Goal: Task Accomplishment & Management: Complete application form

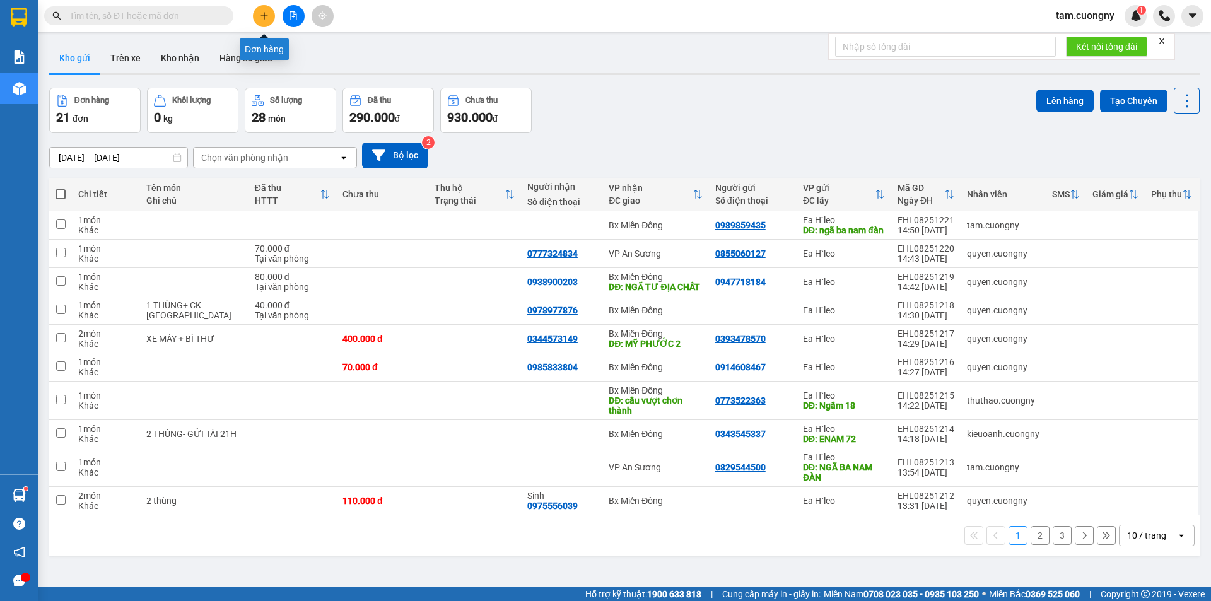
click at [258, 17] on button at bounding box center [264, 16] width 22 height 22
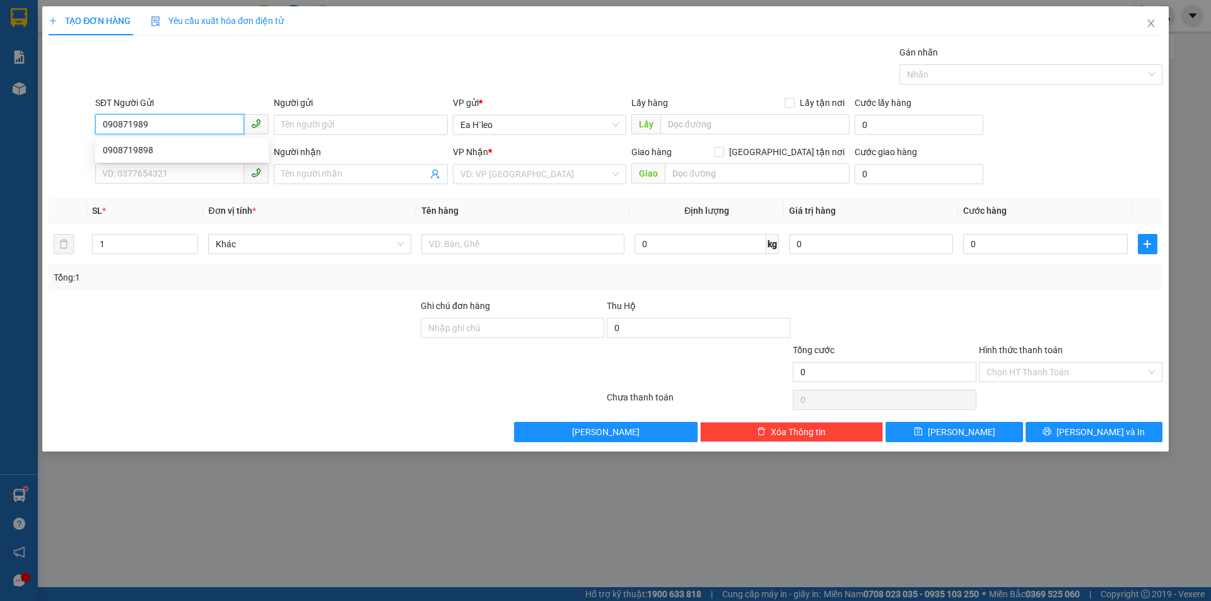
type input "0908719898"
click at [146, 151] on div "0908719898" at bounding box center [182, 150] width 158 height 14
type input "km 72"
type input "EON BÌNH DƯƠNG"
type input "0908719898"
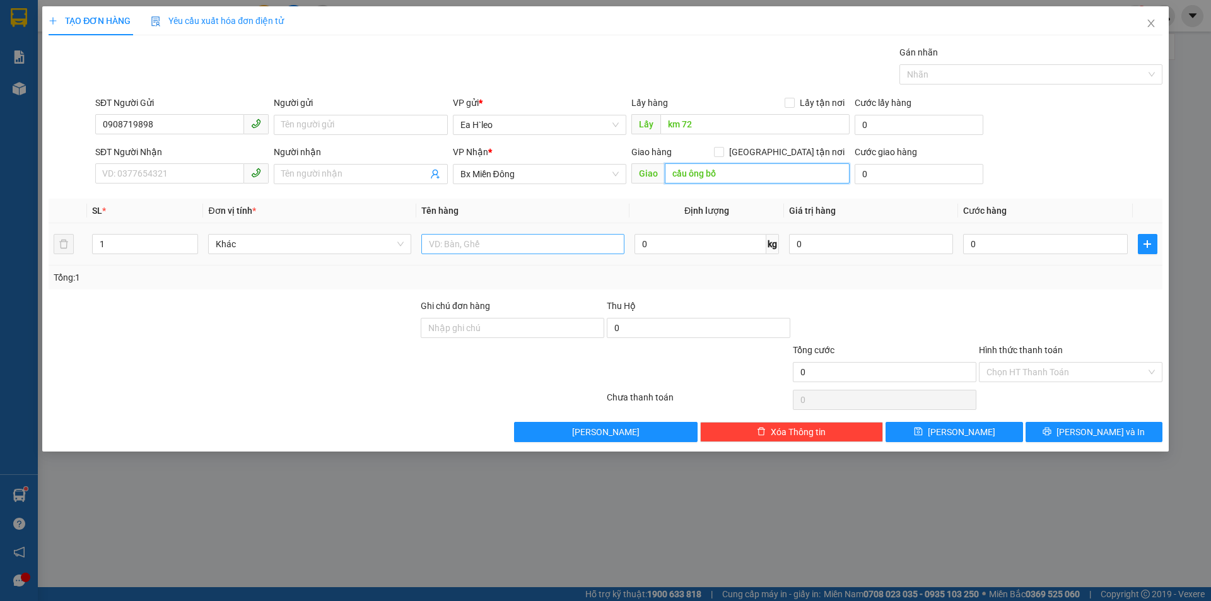
type input "cầu ông bố"
click at [510, 238] on input "text" at bounding box center [522, 244] width 203 height 20
type input "gửi chuyến 21h"
click at [121, 251] on input "1" at bounding box center [145, 244] width 105 height 19
type input "2"
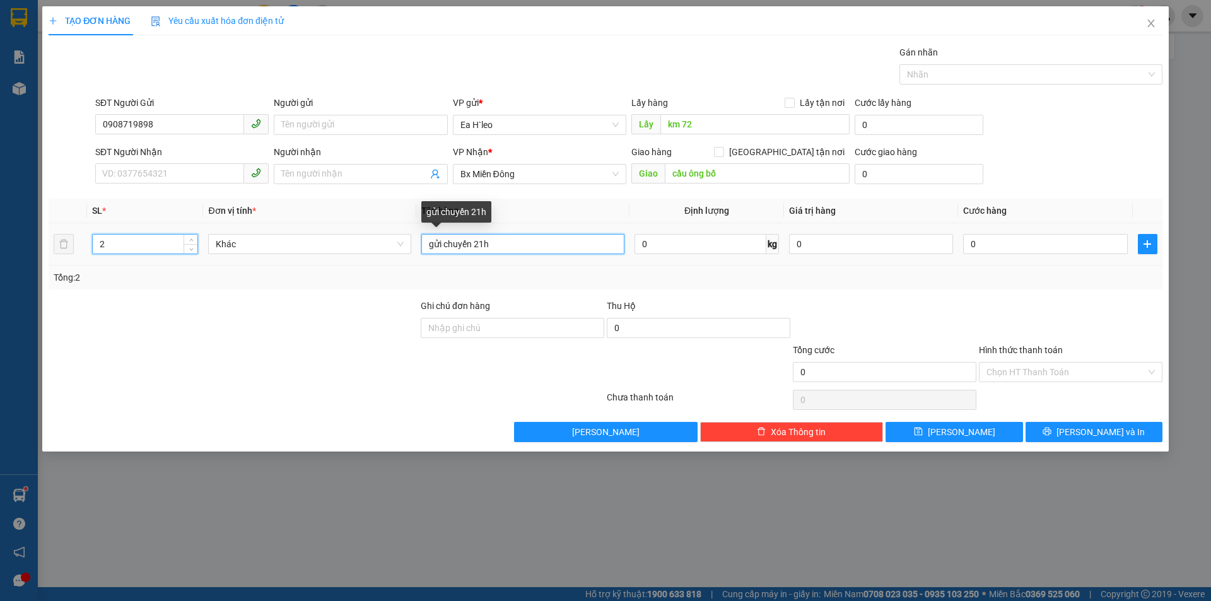
click at [517, 250] on input "gửi chuyến 21h" at bounding box center [522, 244] width 203 height 20
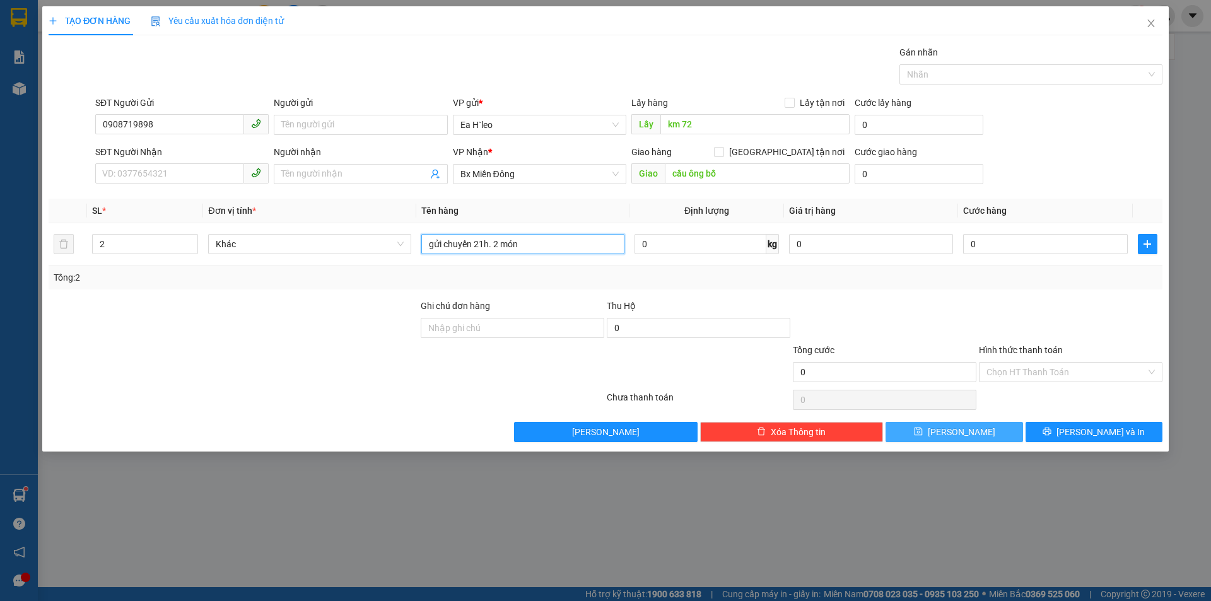
type input "gửi chuyến 21h. 2 món"
click at [927, 432] on button "[PERSON_NAME]" at bounding box center [954, 432] width 137 height 20
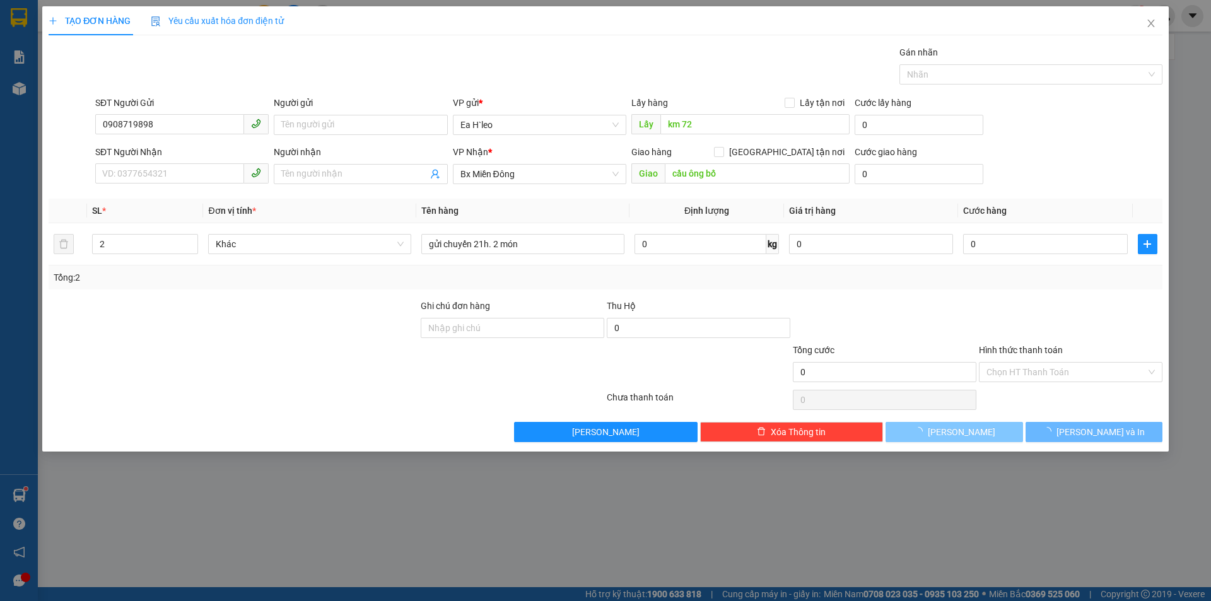
type input "1"
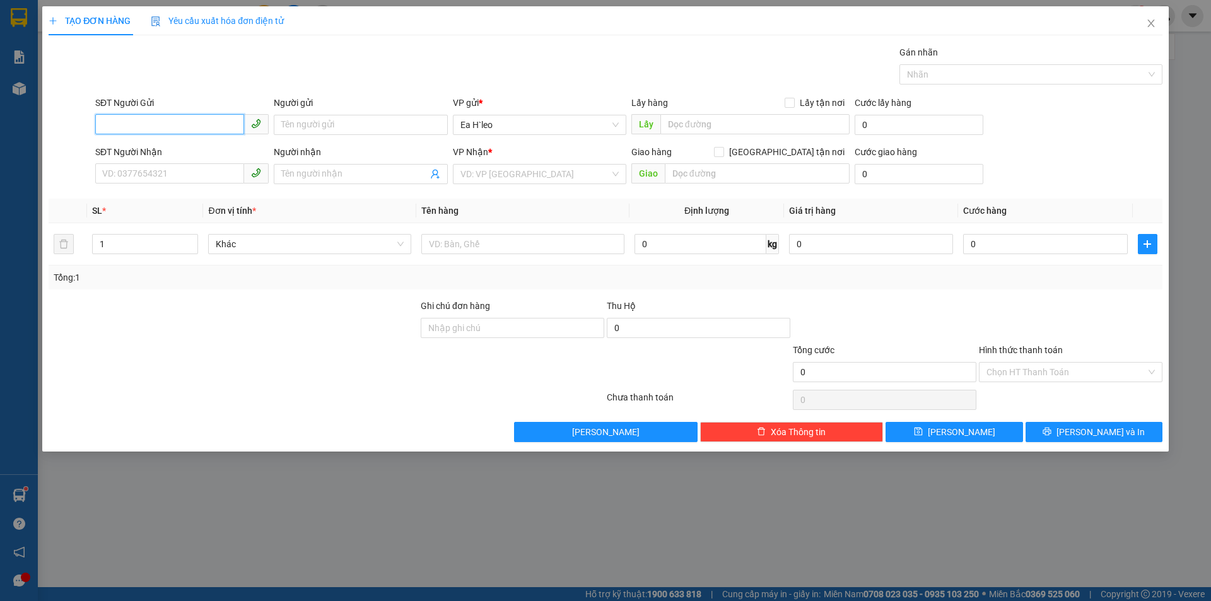
click at [148, 123] on input "SĐT Người Gửi" at bounding box center [169, 124] width 149 height 20
click at [148, 123] on input "093" at bounding box center [169, 124] width 149 height 20
type input "0"
type input "0939977112"
click at [143, 148] on div "0939977112" at bounding box center [182, 150] width 158 height 14
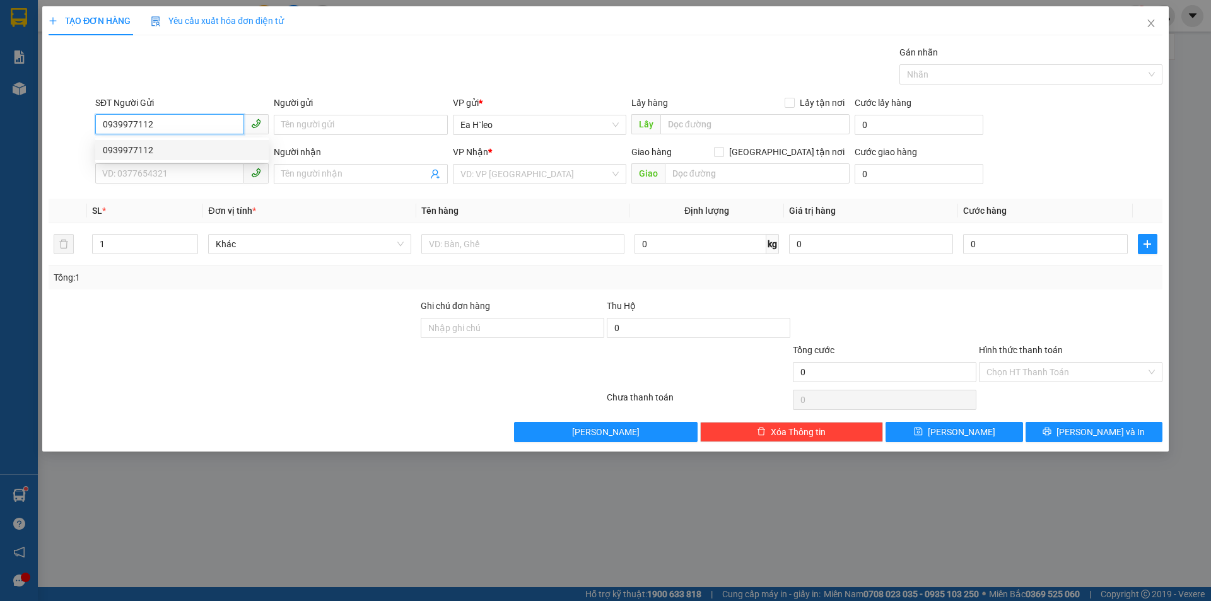
type input "CƯ NÉ"
type input "0939977112"
drag, startPoint x: 531, startPoint y: 181, endPoint x: 228, endPoint y: 192, distance: 303.0
click at [228, 192] on div "Transit Pickup Surcharge Ids Transit Deliver Surcharge Ids Transit Deliver Surc…" at bounding box center [606, 243] width 1114 height 397
drag, startPoint x: 527, startPoint y: 173, endPoint x: 309, endPoint y: 177, distance: 217.7
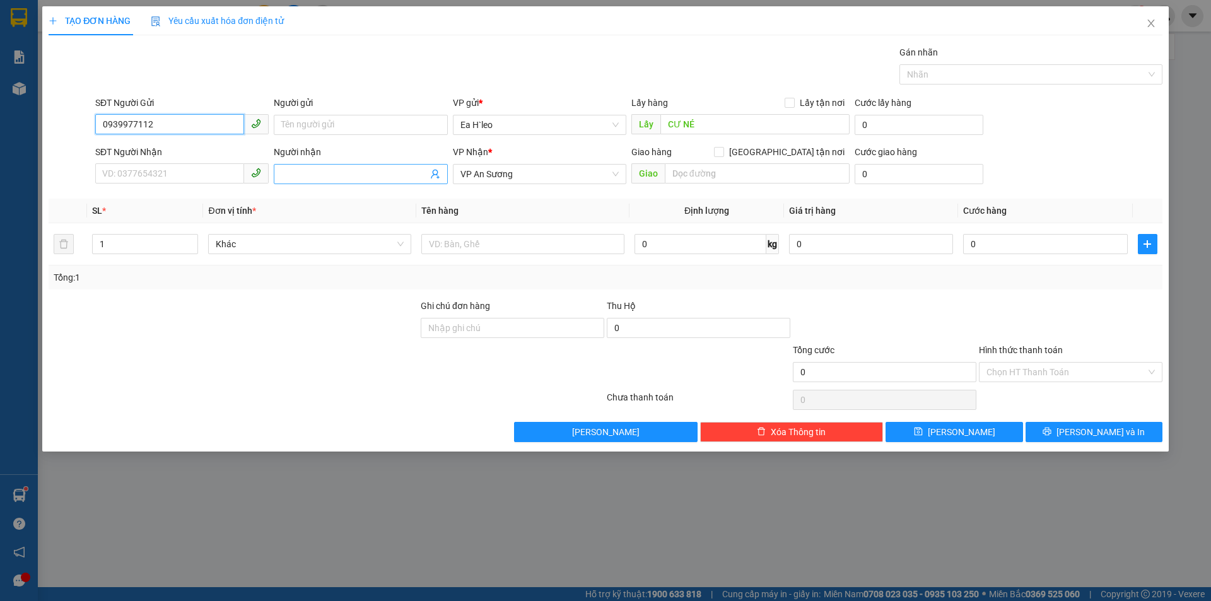
click at [309, 177] on div "SĐT Người Nhận VD: 0377654321 Người nhận Tên người nhận VP Nhận * VP An Sương G…" at bounding box center [629, 167] width 1073 height 44
click at [524, 177] on span "VP An Sương" at bounding box center [540, 174] width 158 height 19
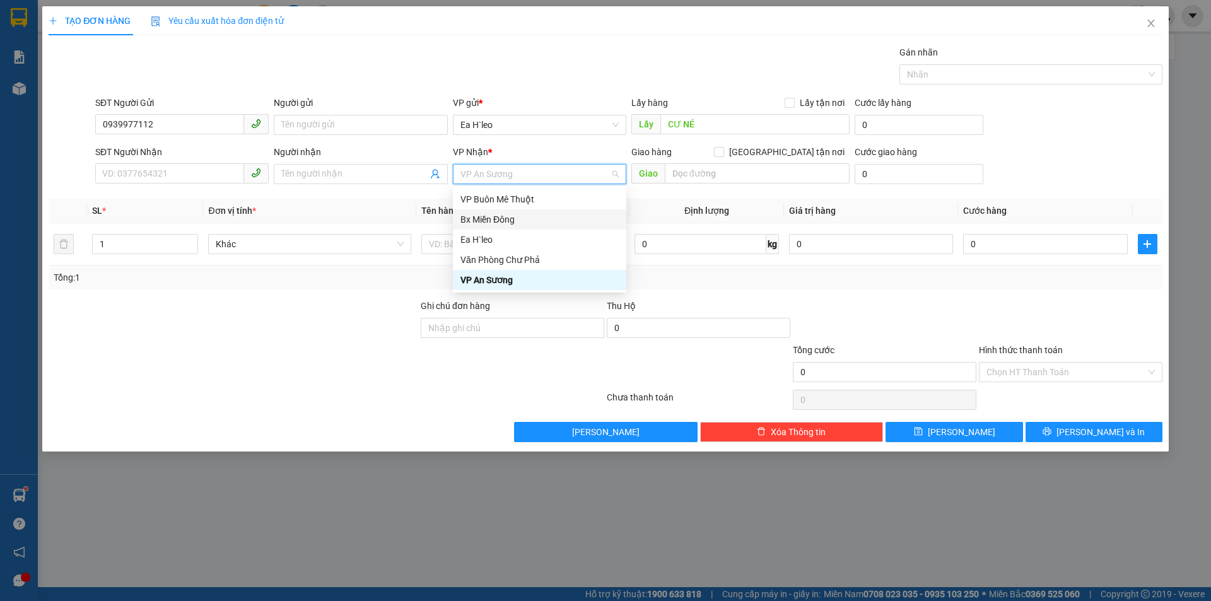
click at [509, 220] on div "Bx Miền Đông" at bounding box center [540, 220] width 158 height 14
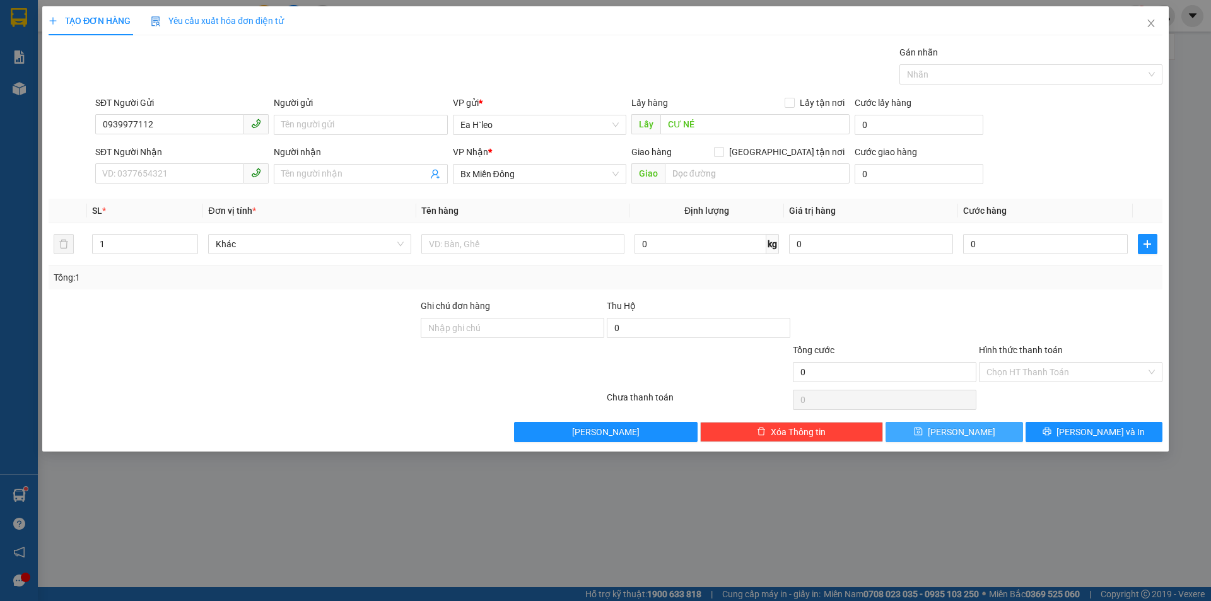
click at [952, 432] on button "[PERSON_NAME]" at bounding box center [954, 432] width 137 height 20
click at [1152, 25] on icon "close" at bounding box center [1151, 24] width 7 height 8
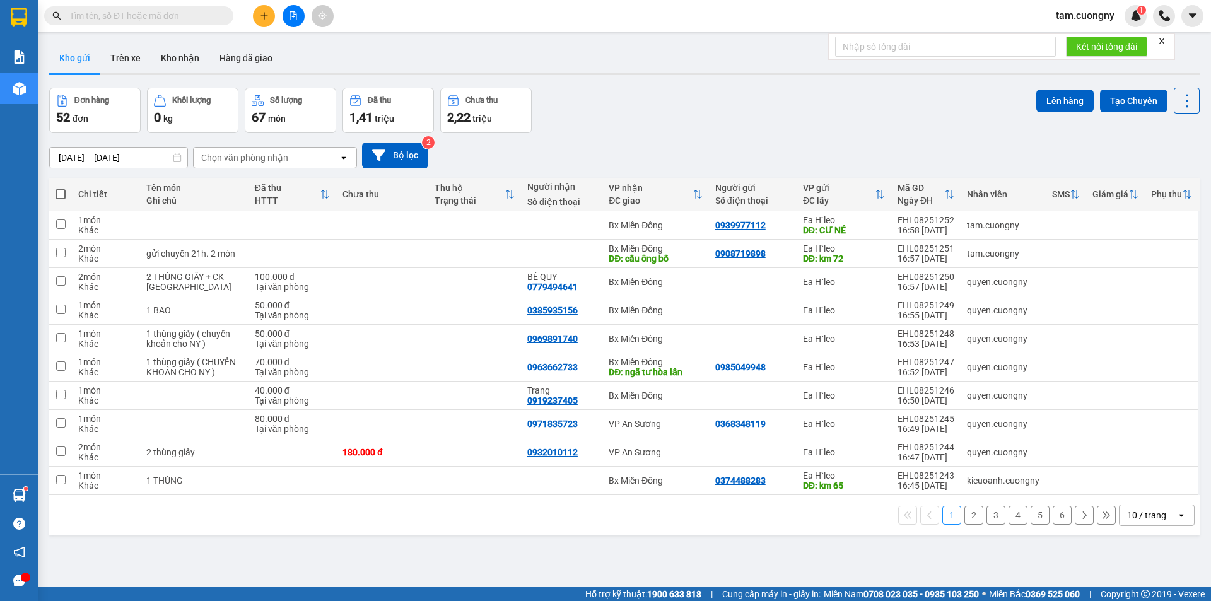
click at [795, 153] on div "[DATE] – [DATE] Press the down arrow key to interact with the calendar and sele…" at bounding box center [624, 156] width 1151 height 26
click at [1131, 522] on div "10 / trang" at bounding box center [1146, 515] width 39 height 13
click at [1131, 514] on div "100 / trang" at bounding box center [1148, 508] width 76 height 23
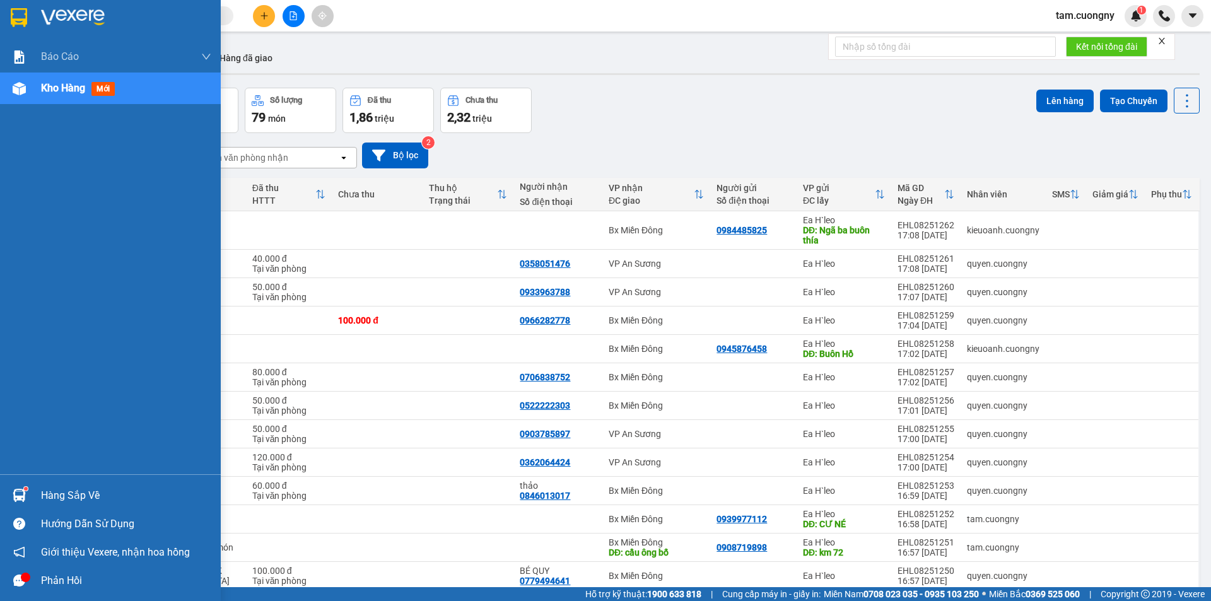
click at [16, 1] on div at bounding box center [110, 20] width 221 height 41
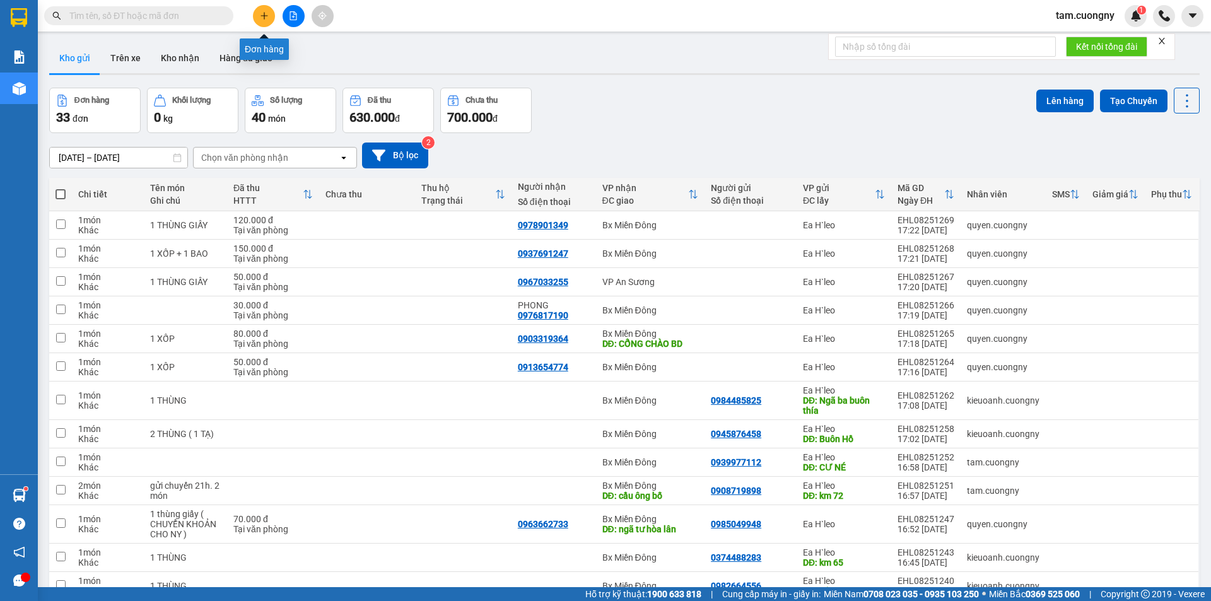
click at [262, 19] on icon "plus" at bounding box center [264, 15] width 9 height 9
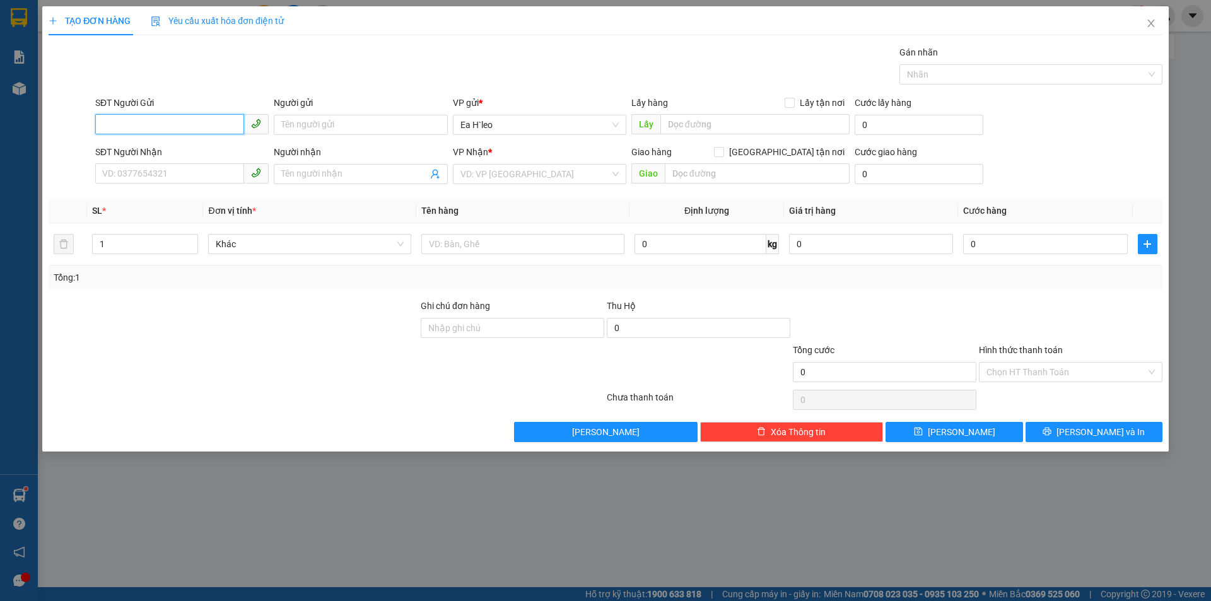
click at [182, 128] on input "SĐT Người Gửi" at bounding box center [169, 124] width 149 height 20
type input "0392229904"
click at [733, 126] on input "text" at bounding box center [755, 124] width 189 height 20
type input "km 72"
click at [536, 169] on input "search" at bounding box center [536, 174] width 150 height 19
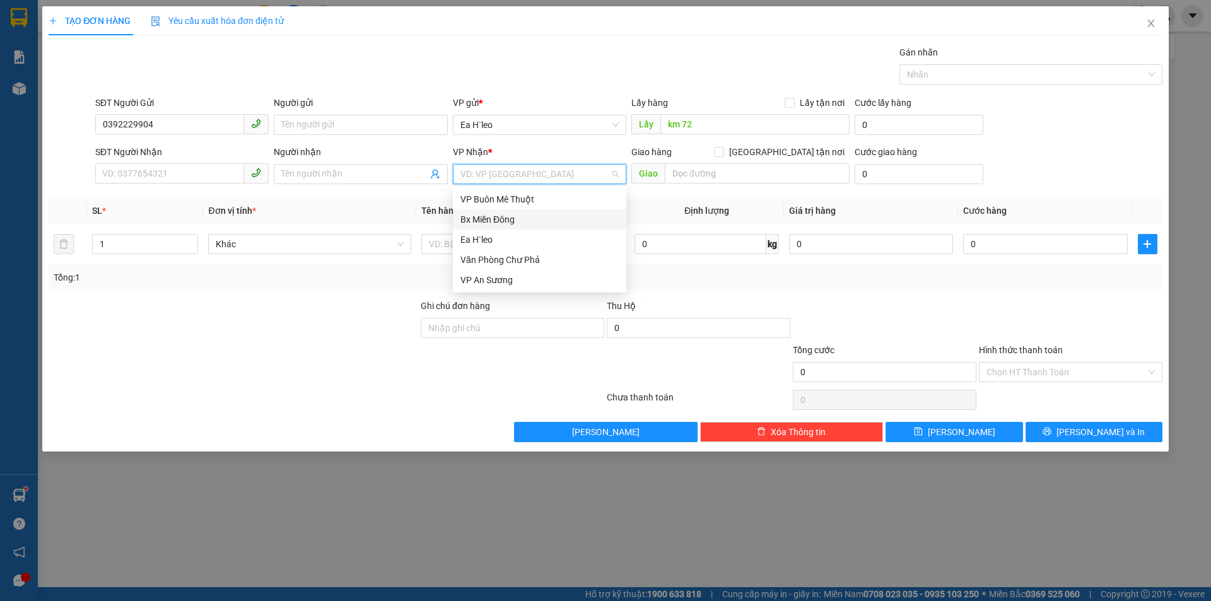
click at [509, 220] on div "Bx Miền Đông" at bounding box center [540, 220] width 158 height 14
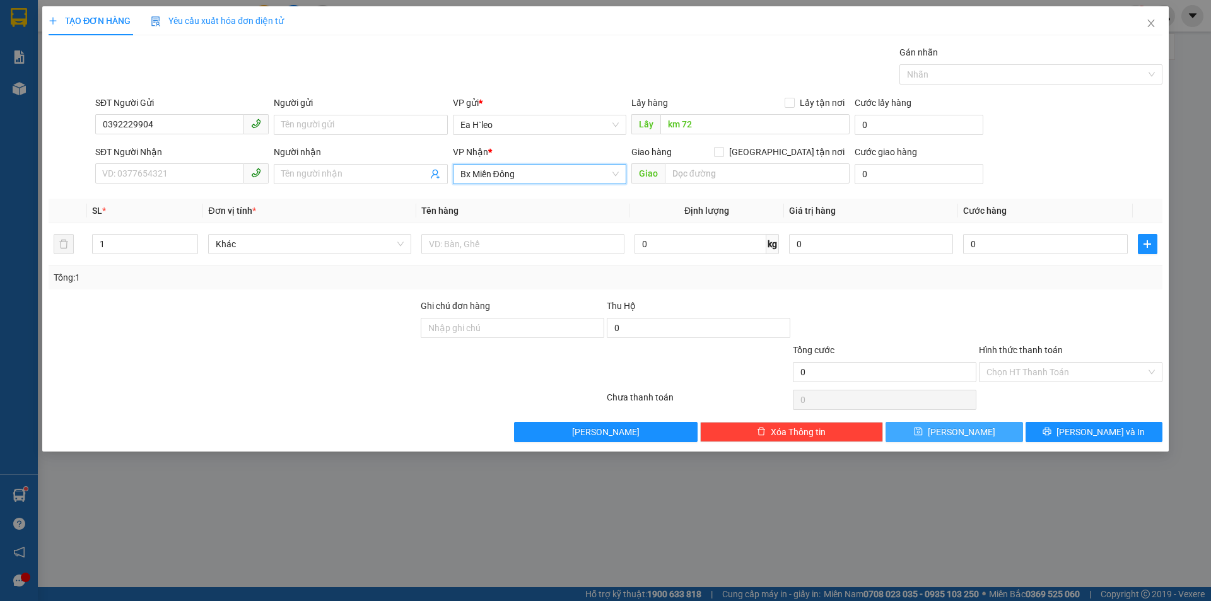
click at [938, 435] on button "[PERSON_NAME]" at bounding box center [954, 432] width 137 height 20
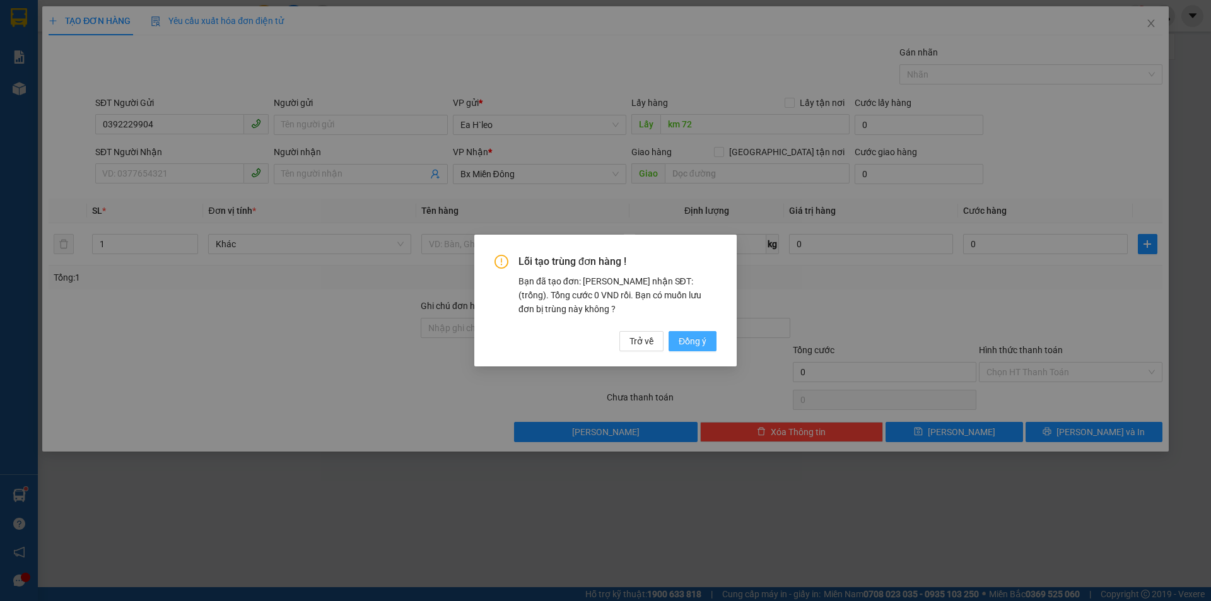
click at [690, 334] on span "Đồng ý" at bounding box center [693, 341] width 28 height 14
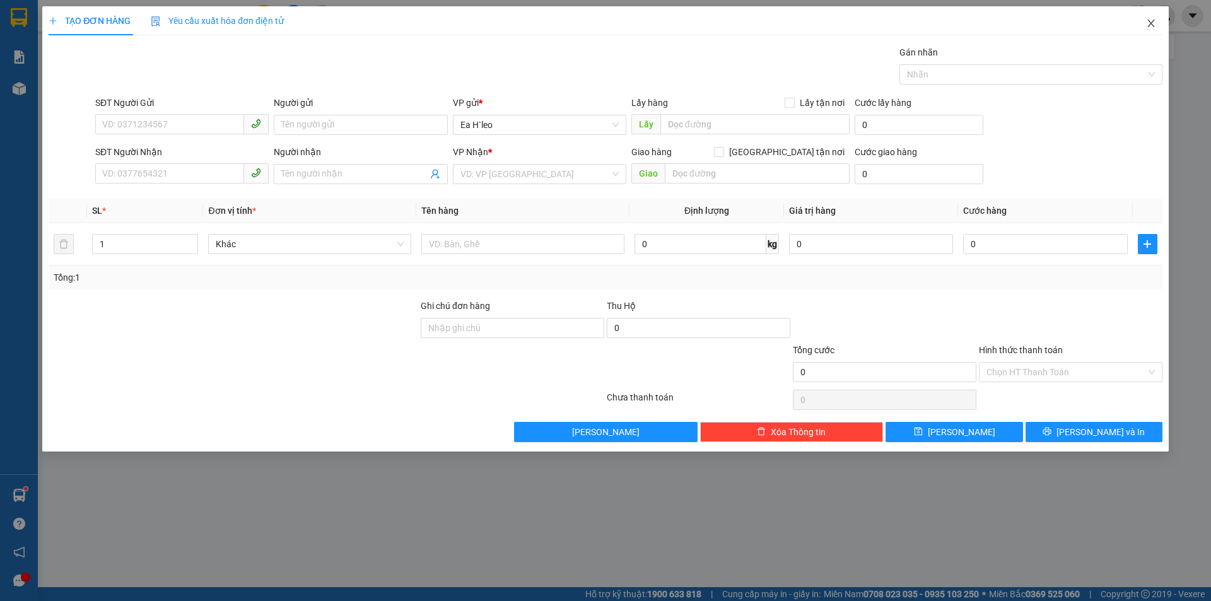
click at [1153, 27] on icon "close" at bounding box center [1151, 23] width 10 height 10
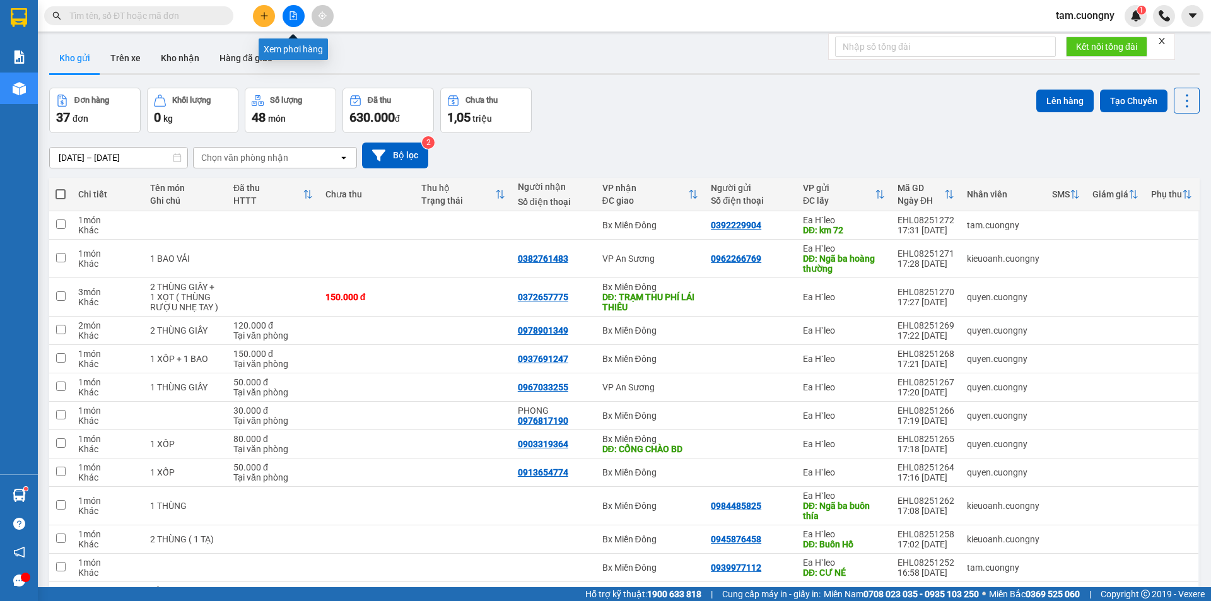
click at [294, 18] on icon "file-add" at bounding box center [293, 15] width 9 height 9
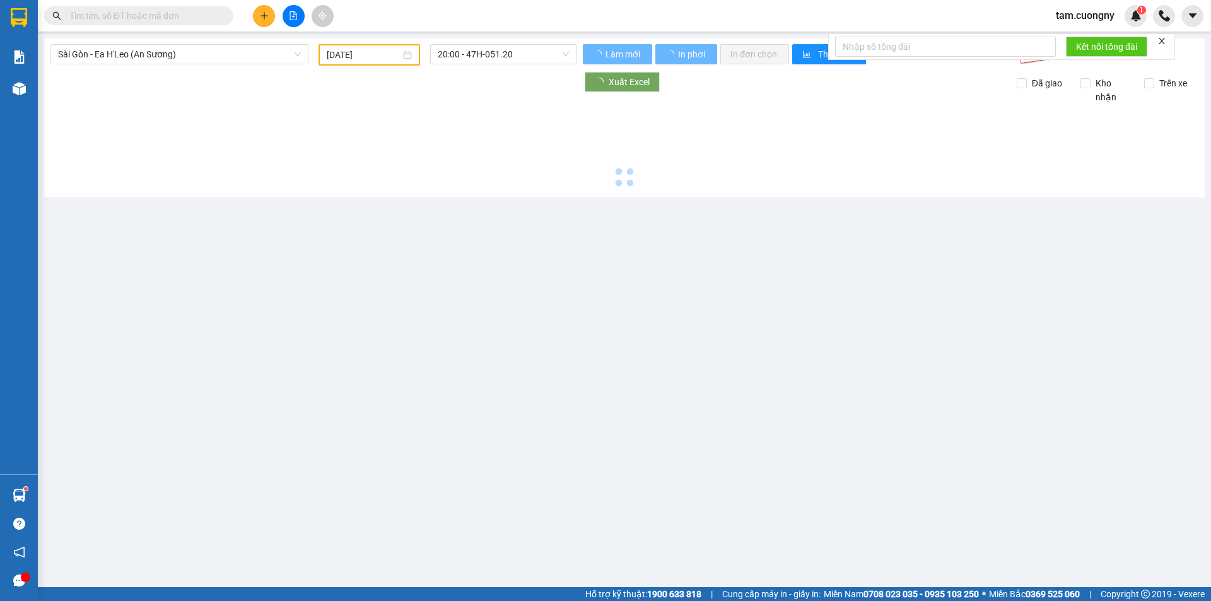
type input "[DATE]"
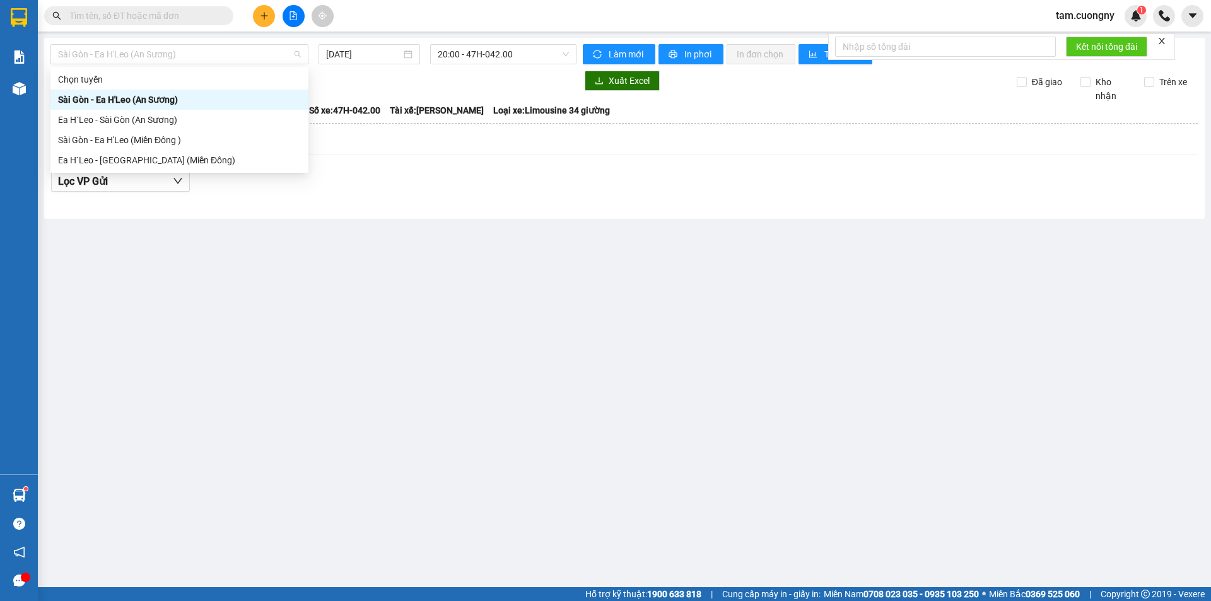
drag, startPoint x: 231, startPoint y: 50, endPoint x: 200, endPoint y: 69, distance: 36.2
click at [230, 50] on span "Sài Gòn - Ea H'Leo (An Sương)" at bounding box center [179, 54] width 243 height 19
click at [127, 155] on div "Ea H`Leo - [GEOGRAPHIC_DATA] (Miền Đông)" at bounding box center [179, 160] width 243 height 14
type input "[DATE]"
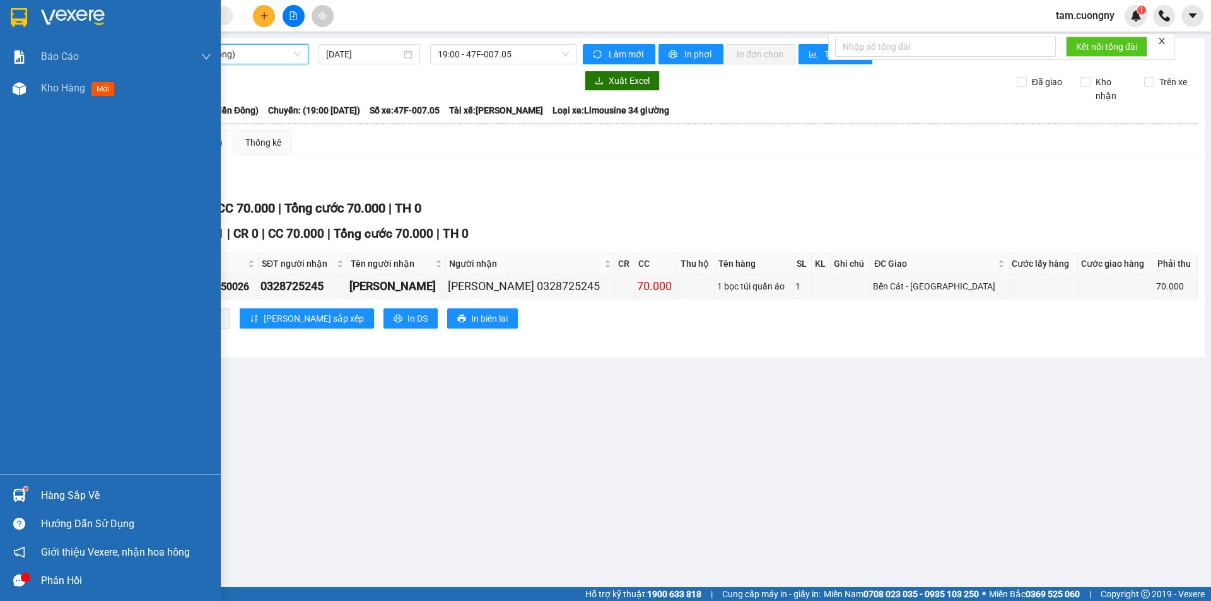
click at [11, 16] on img at bounding box center [19, 17] width 16 height 19
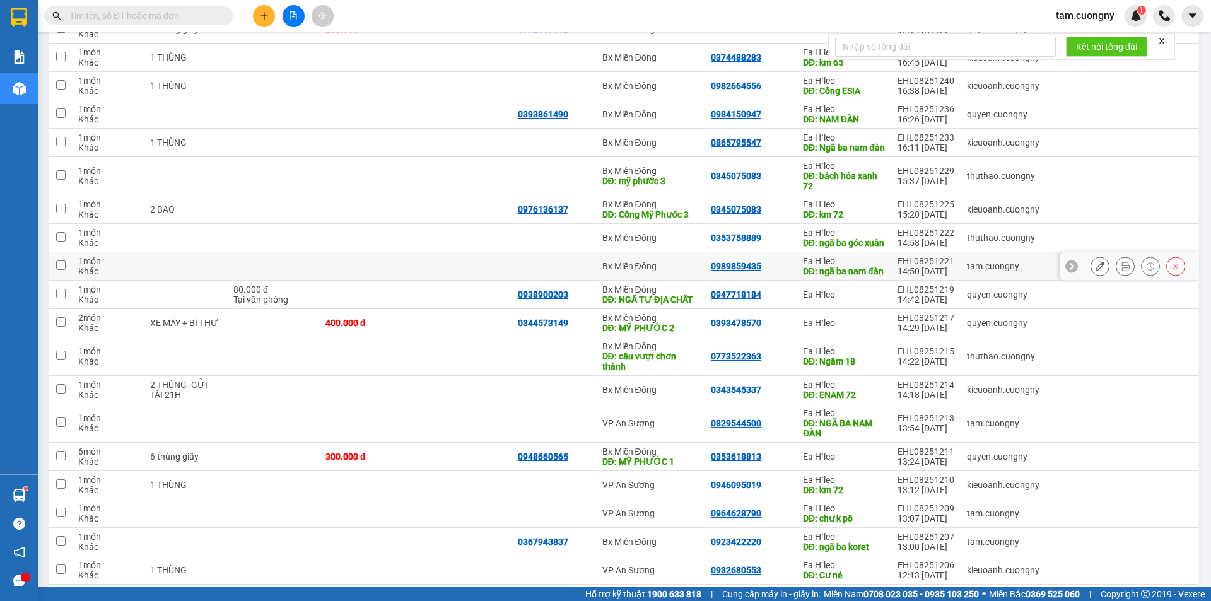
scroll to position [1009, 0]
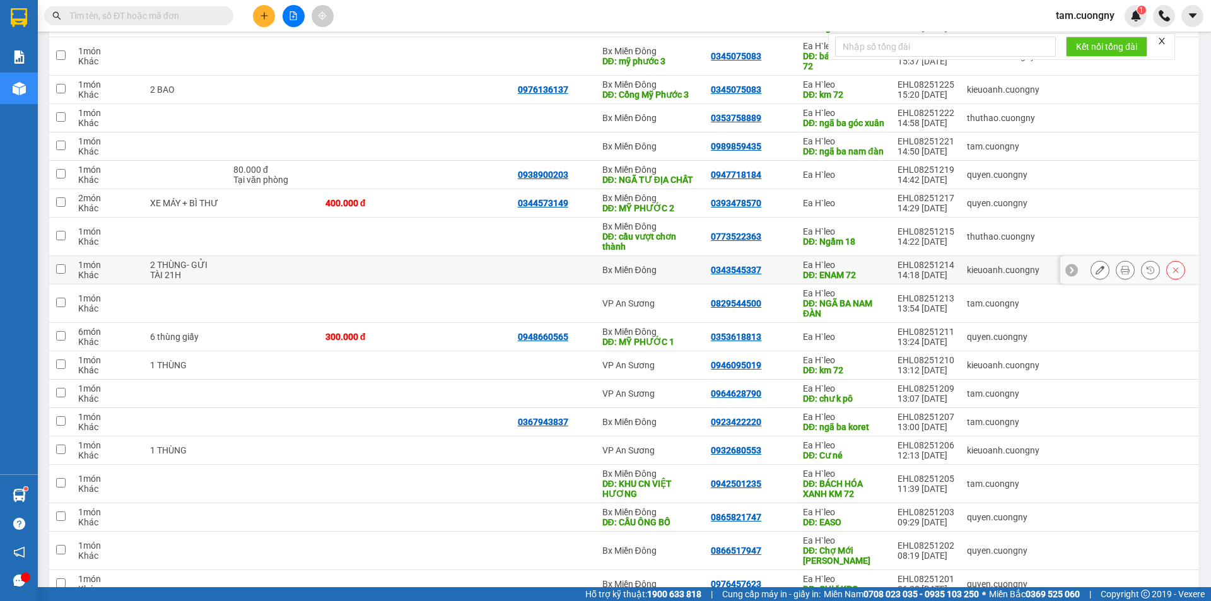
click at [495, 285] on td at bounding box center [463, 270] width 96 height 28
checkbox input "true"
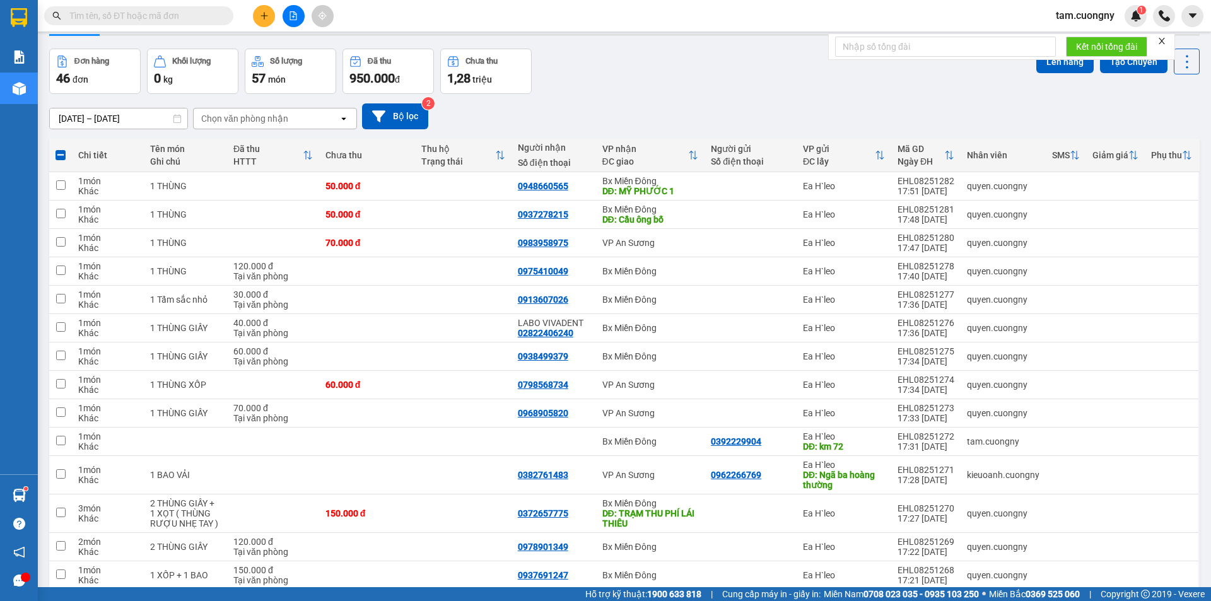
scroll to position [0, 0]
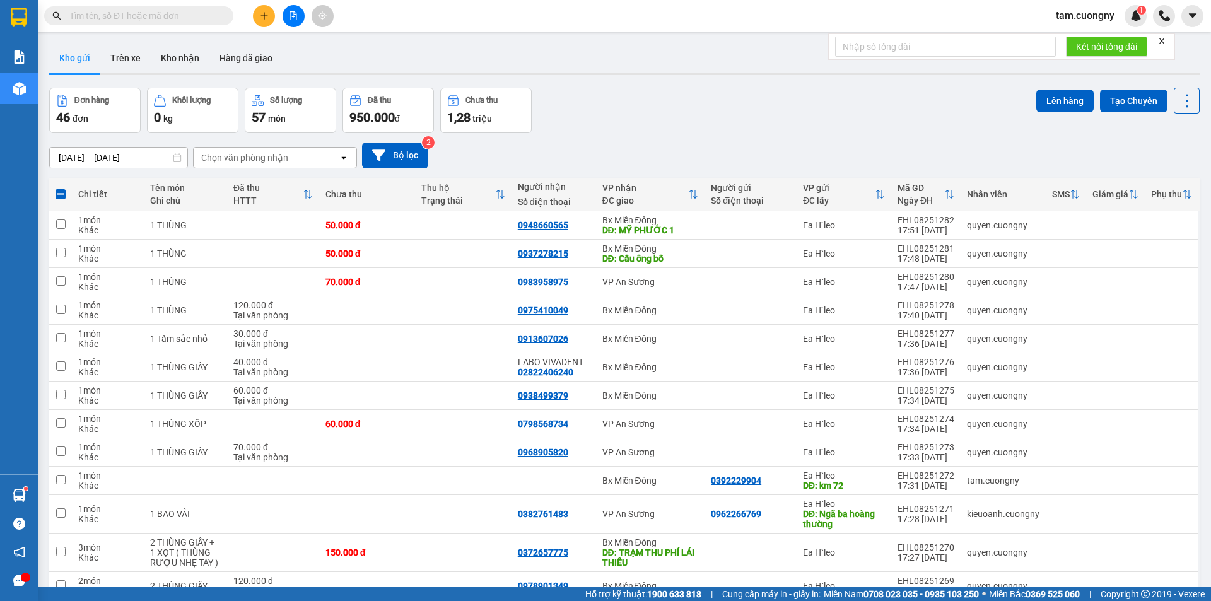
click at [266, 15] on icon "plus" at bounding box center [264, 15] width 9 height 9
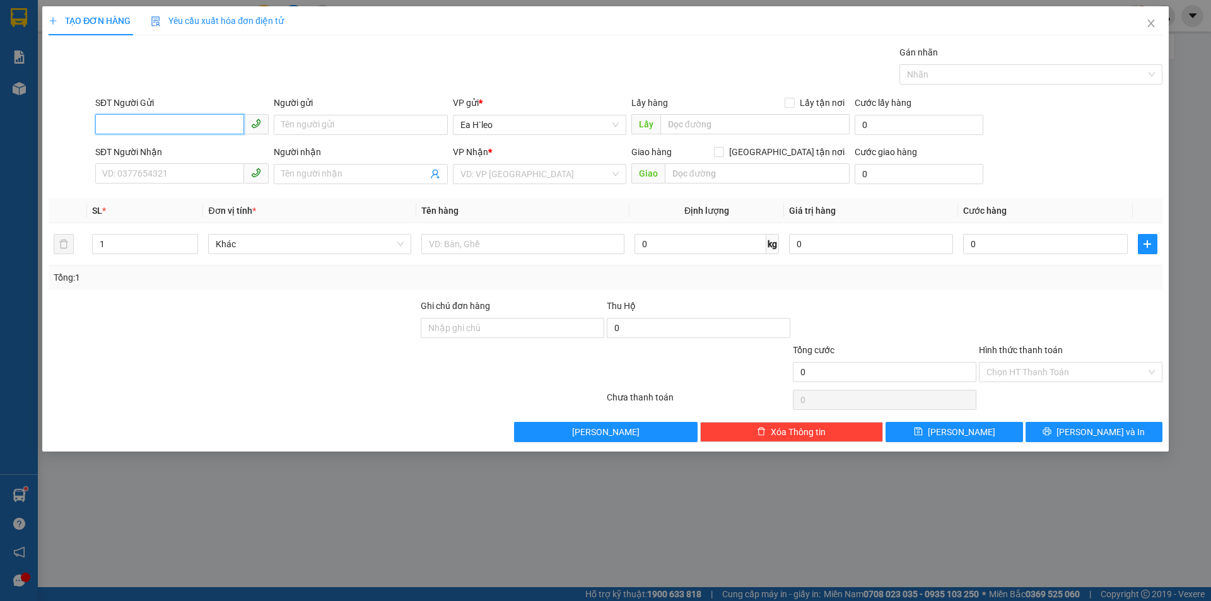
click at [205, 131] on input "SĐT Người Gửi" at bounding box center [169, 124] width 149 height 20
click at [503, 245] on input "text" at bounding box center [522, 244] width 203 height 20
type input "3 thùng. easol"
click at [156, 247] on input "1" at bounding box center [145, 244] width 105 height 19
type input "3"
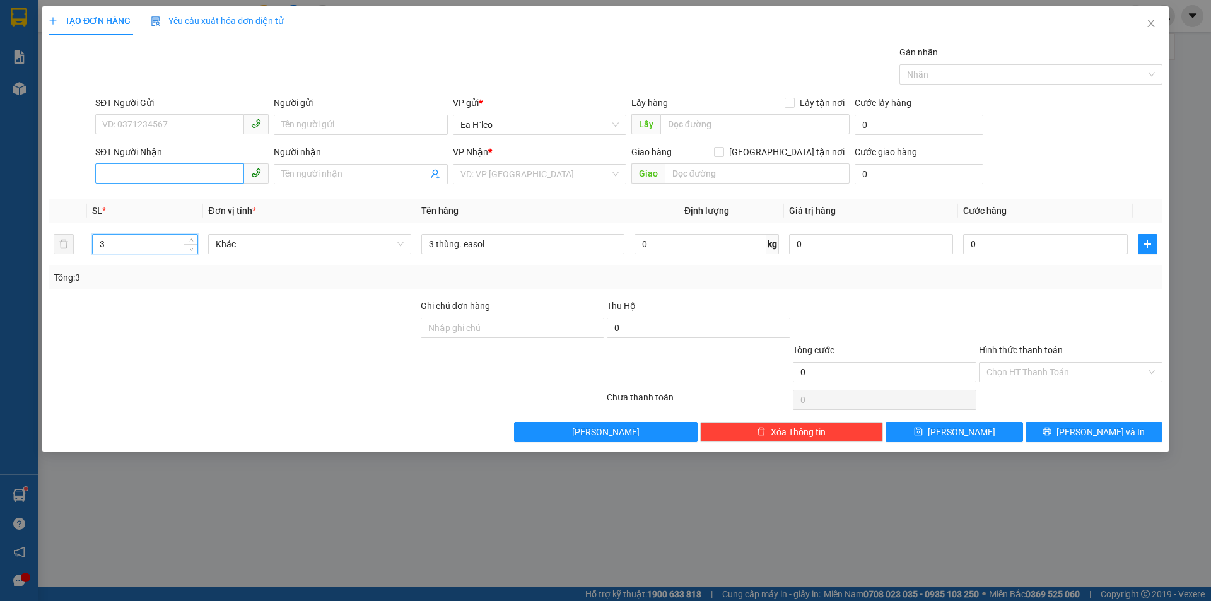
type input "3"
click at [172, 163] on input "SĐT Người Nhận" at bounding box center [169, 173] width 149 height 20
type input "0"
click at [171, 178] on input "0886192" at bounding box center [169, 173] width 149 height 20
click at [171, 177] on input "0886192" at bounding box center [169, 173] width 149 height 20
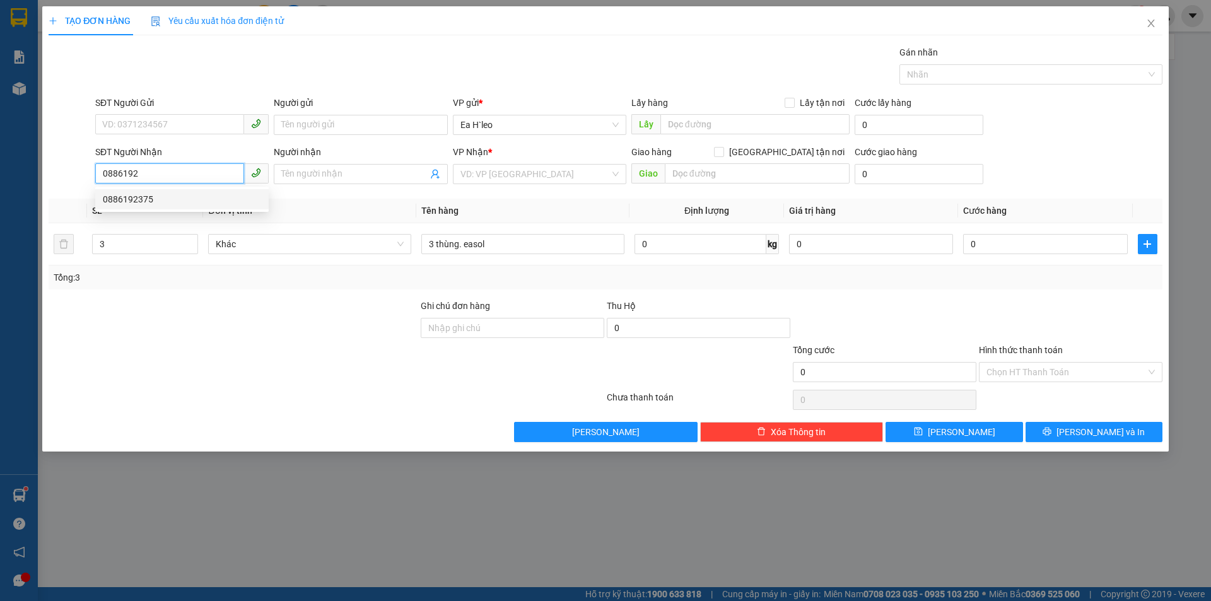
click at [137, 198] on div "0886192375" at bounding box center [182, 199] width 158 height 14
type input "0886192375"
drag, startPoint x: 519, startPoint y: 172, endPoint x: 434, endPoint y: 187, distance: 86.4
click at [434, 187] on div "SĐT Người Nhận 0886192375 0886192375 Người nhận Tên người nhận VP Nhận * VP An …" at bounding box center [629, 167] width 1073 height 44
click at [533, 171] on span "VP An Sương" at bounding box center [540, 174] width 158 height 19
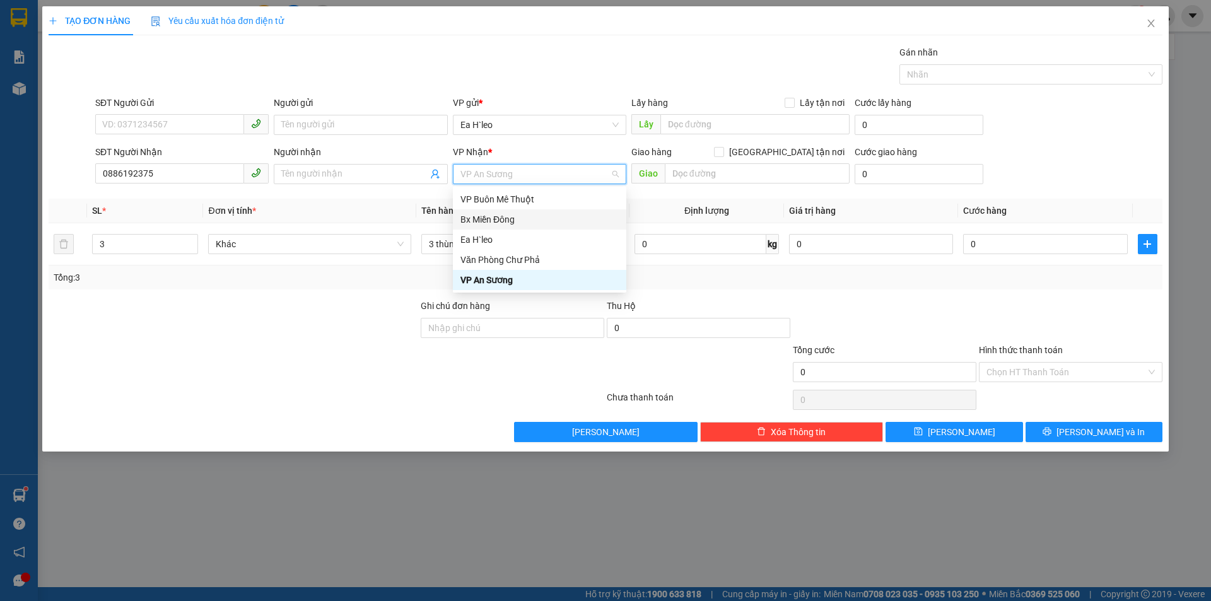
click at [517, 219] on div "Bx Miền Đông" at bounding box center [540, 220] width 158 height 14
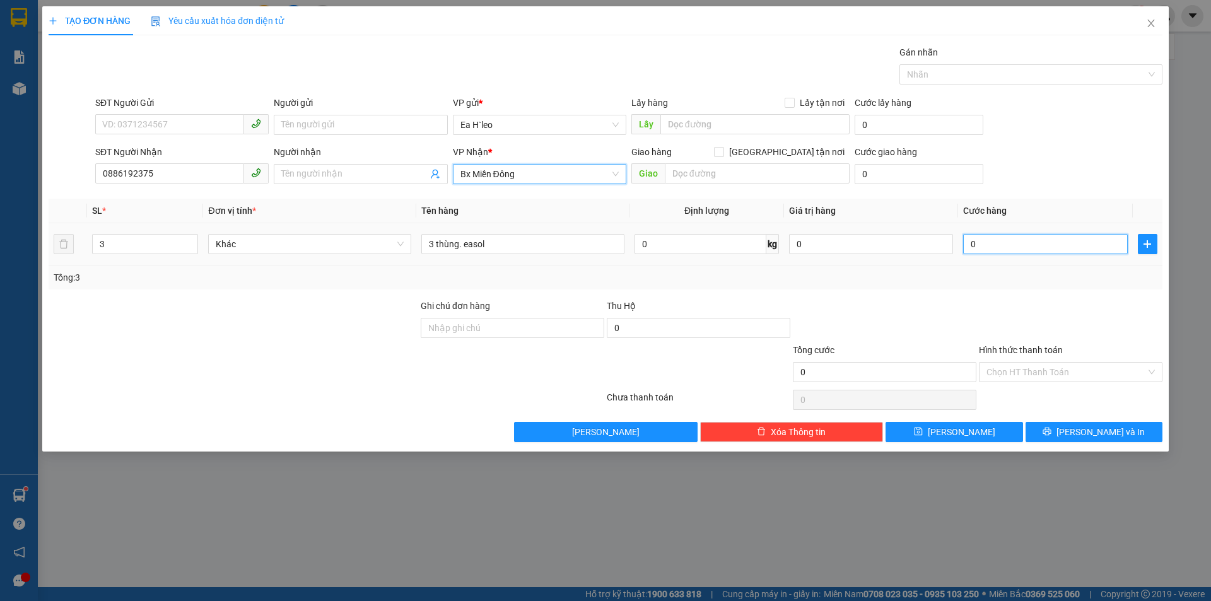
click at [1010, 244] on input "0" at bounding box center [1045, 244] width 164 height 20
type input "3"
type input "30"
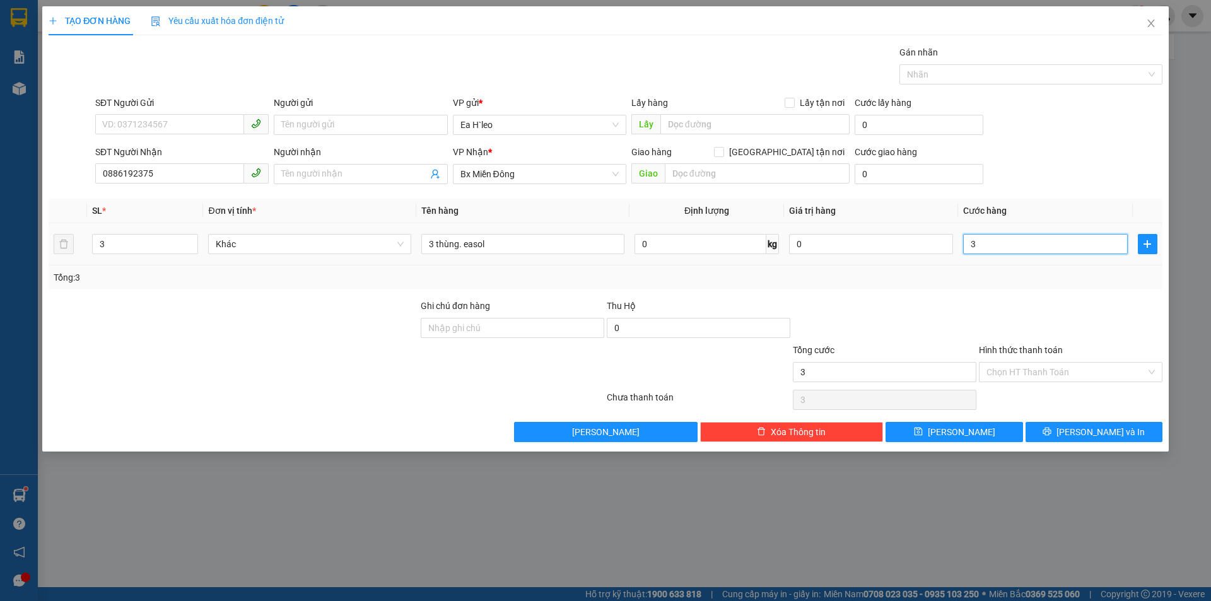
type input "30"
type input "300"
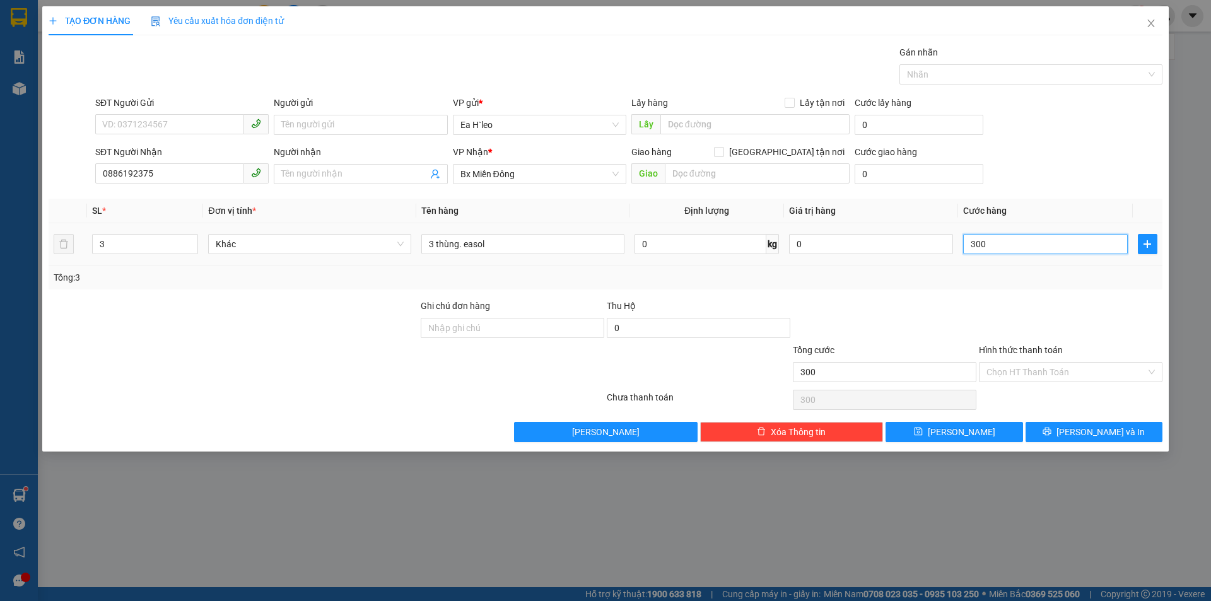
type input "3.000"
type input "30.000"
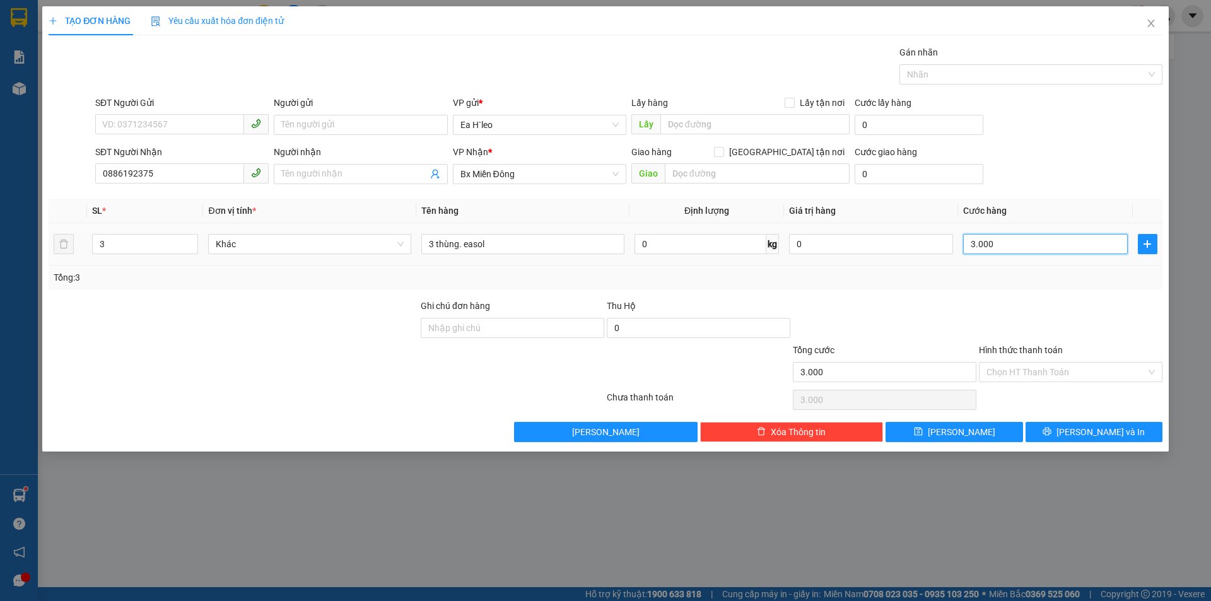
type input "30.000"
type input "300.000"
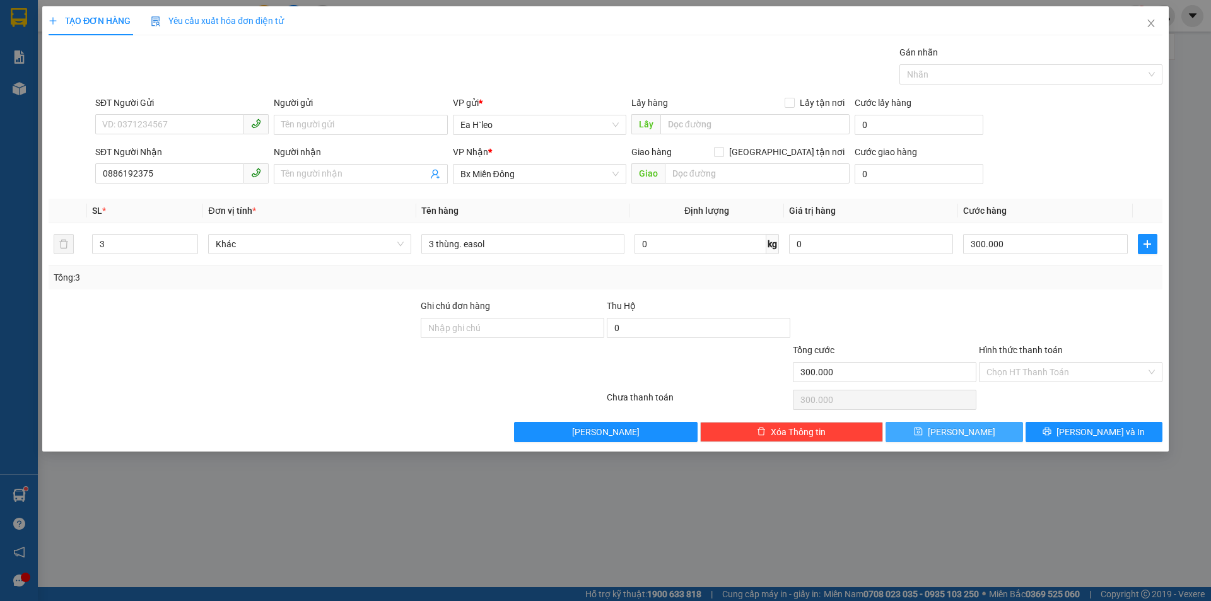
click at [938, 428] on button "[PERSON_NAME]" at bounding box center [954, 432] width 137 height 20
type input "1"
type input "0"
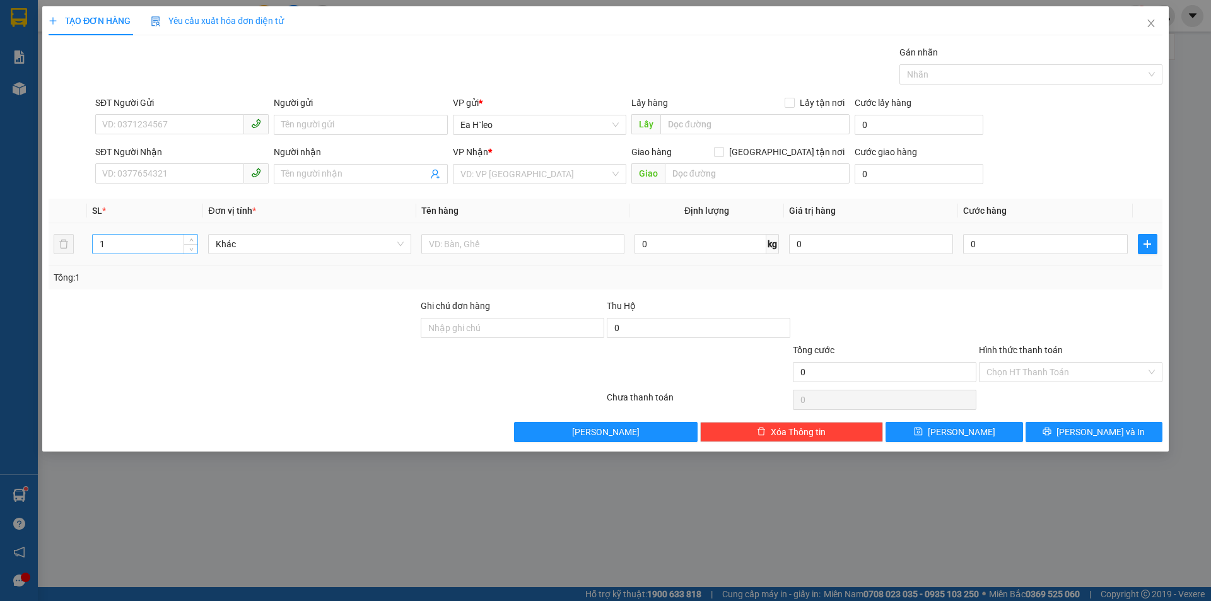
click at [142, 246] on input "1" at bounding box center [145, 244] width 105 height 19
type input "3"
click at [541, 246] on input "text" at bounding box center [522, 244] width 203 height 20
type input "3 món"
click at [532, 177] on input "search" at bounding box center [536, 174] width 150 height 19
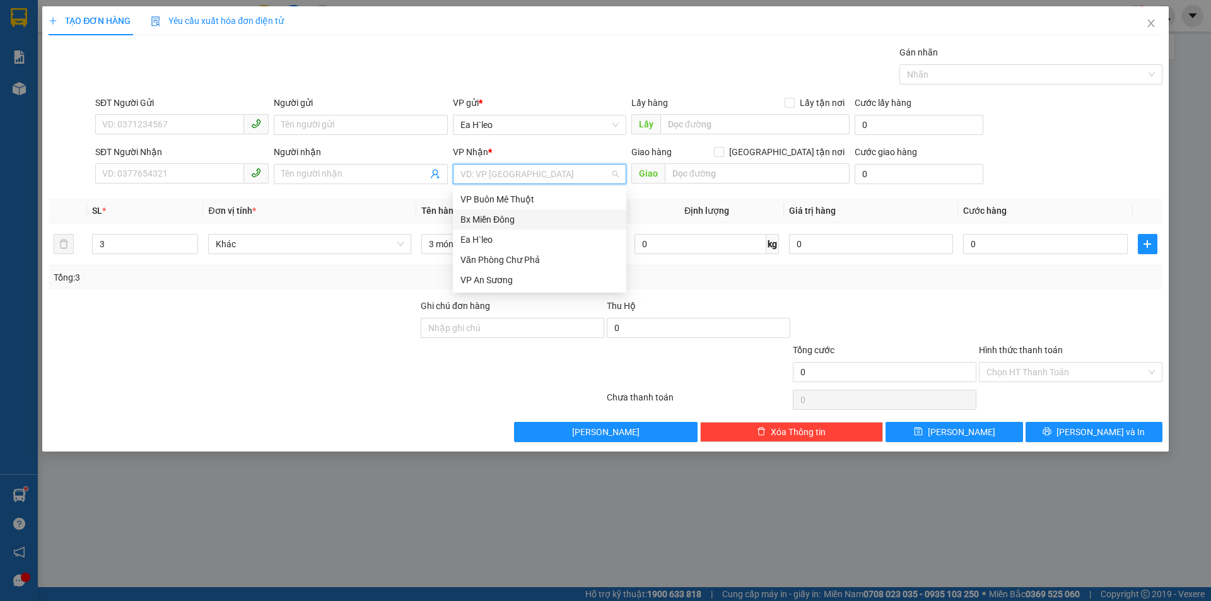
click at [510, 225] on div "Bx Miền Đông" at bounding box center [540, 220] width 158 height 14
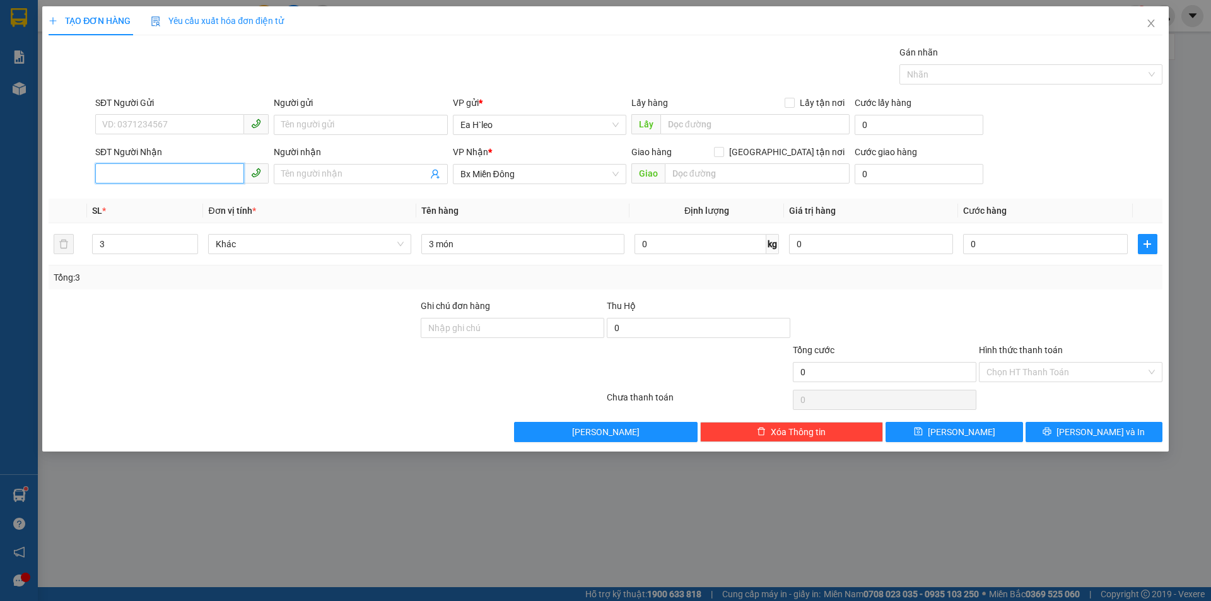
click at [211, 169] on input "SĐT Người Nhận" at bounding box center [169, 173] width 149 height 20
click at [212, 176] on input "0386365" at bounding box center [169, 173] width 149 height 20
click at [159, 201] on div "0386365844" at bounding box center [182, 199] width 158 height 14
type input "0386365844"
click at [999, 246] on input "0" at bounding box center [1045, 244] width 164 height 20
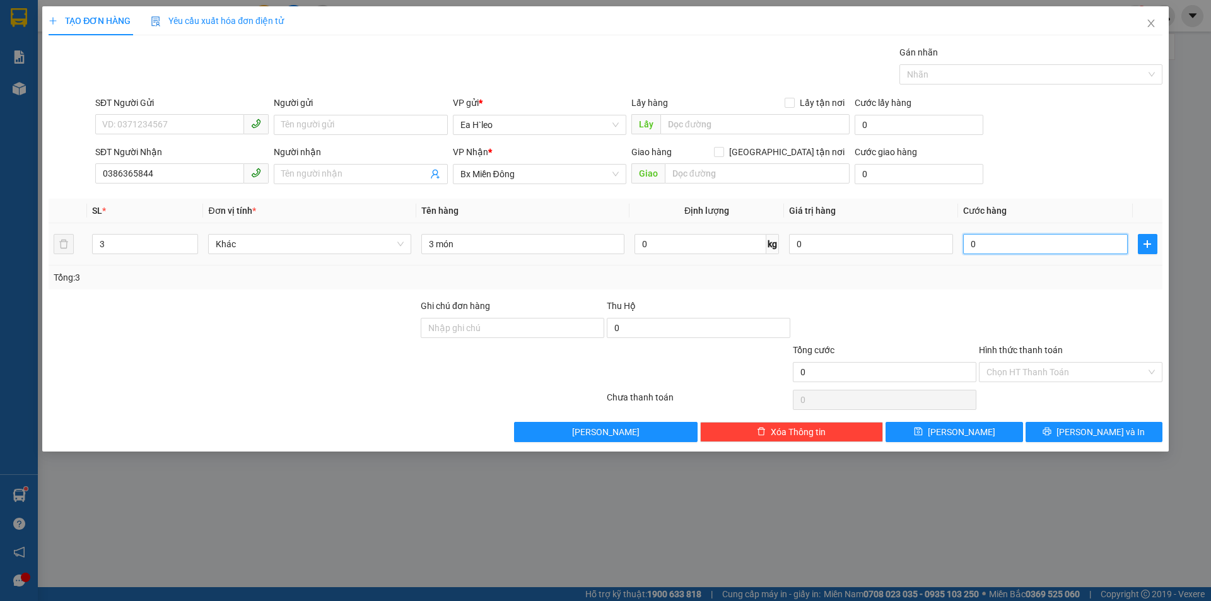
type input "1"
type input "13"
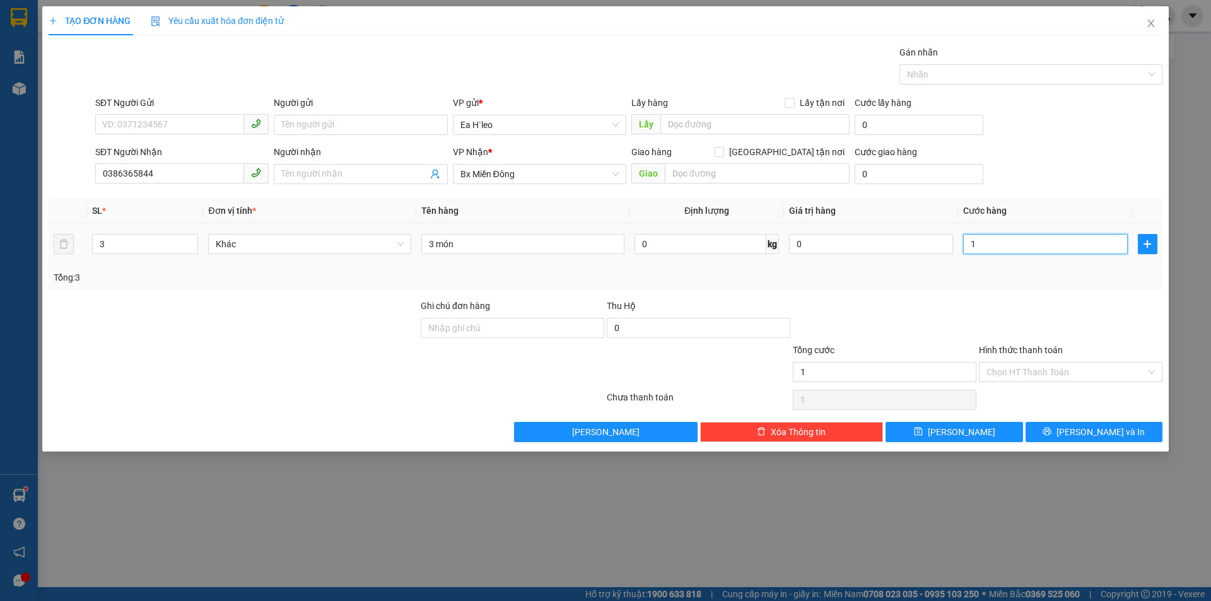
type input "13"
type input "130"
type input "1.300"
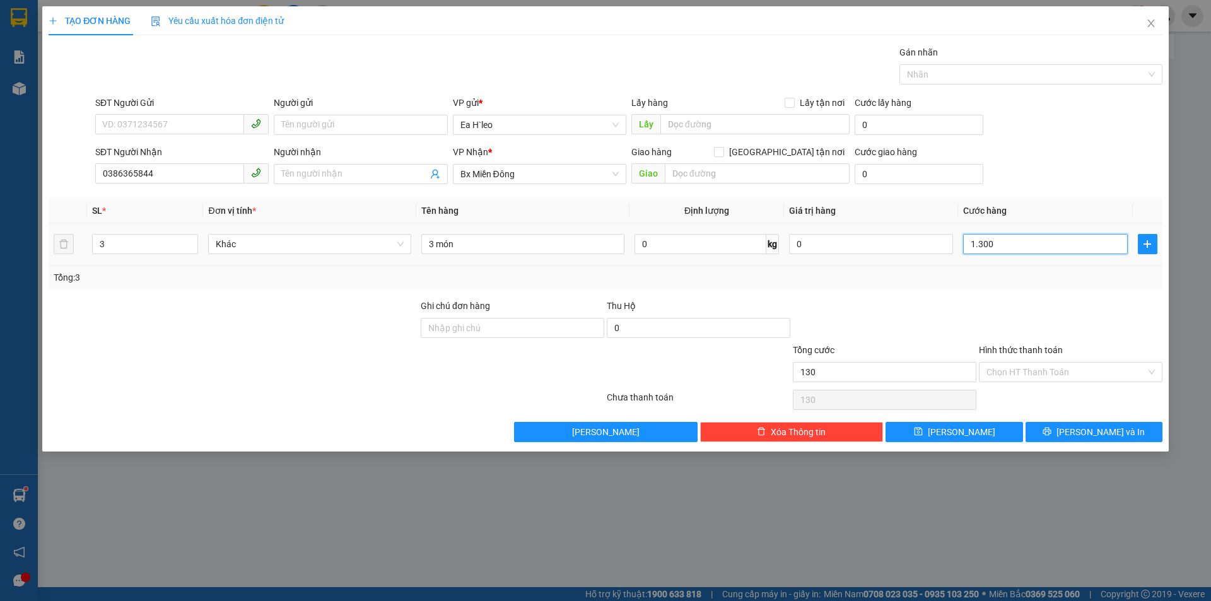
type input "1.300"
type input "13.000"
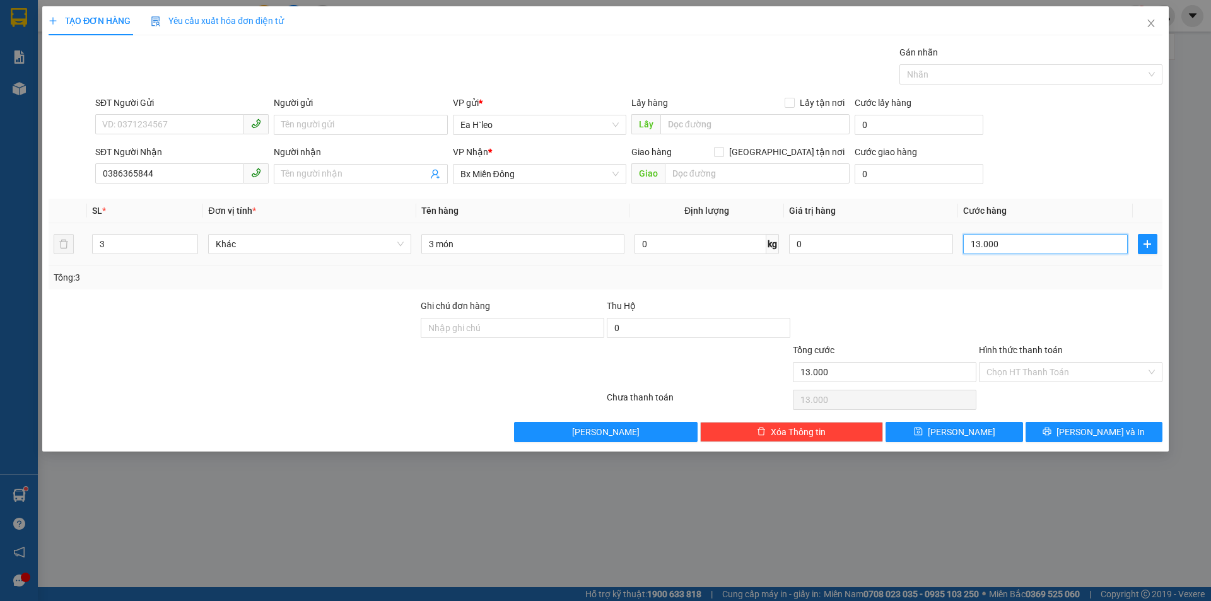
type input "130.000"
click at [581, 249] on input "3 món" at bounding box center [522, 244] width 203 height 20
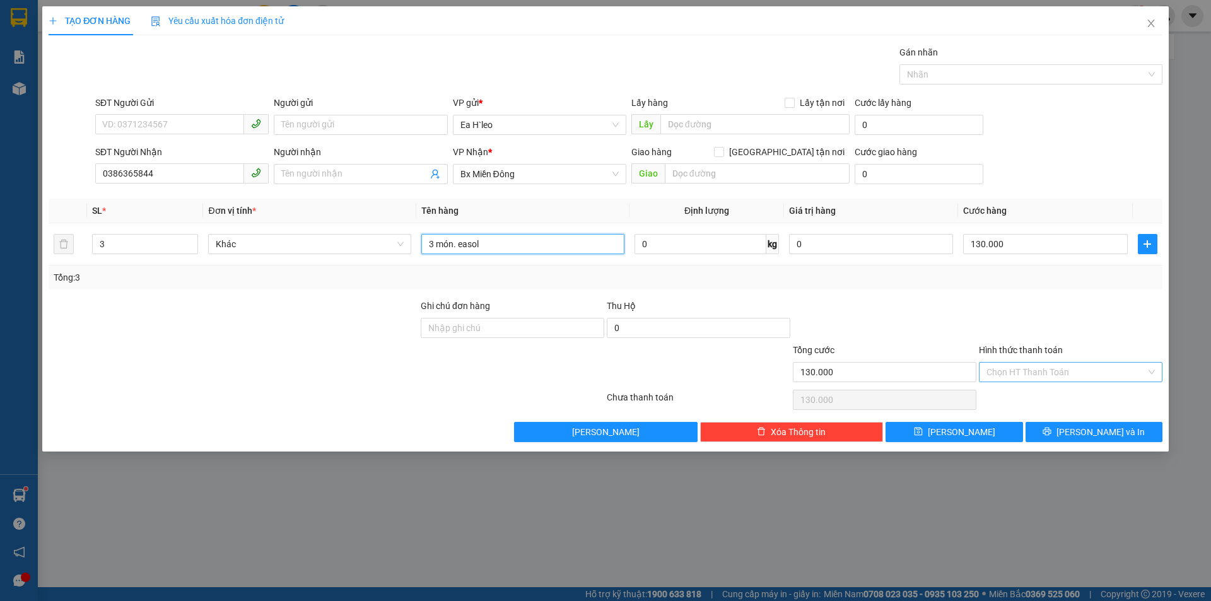
type input "3 món. easol"
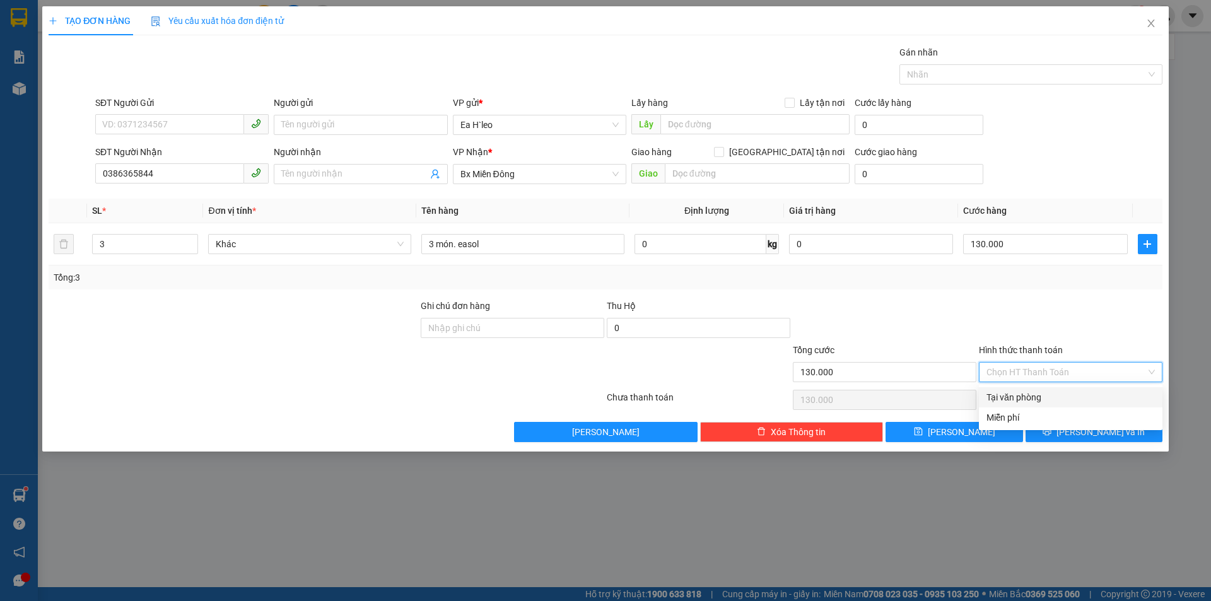
drag, startPoint x: 1057, startPoint y: 372, endPoint x: 1020, endPoint y: 398, distance: 45.7
click at [1057, 372] on input "Hình thức thanh toán" at bounding box center [1067, 372] width 160 height 19
click at [1018, 400] on div "Tại văn phòng" at bounding box center [1071, 398] width 168 height 14
type input "0"
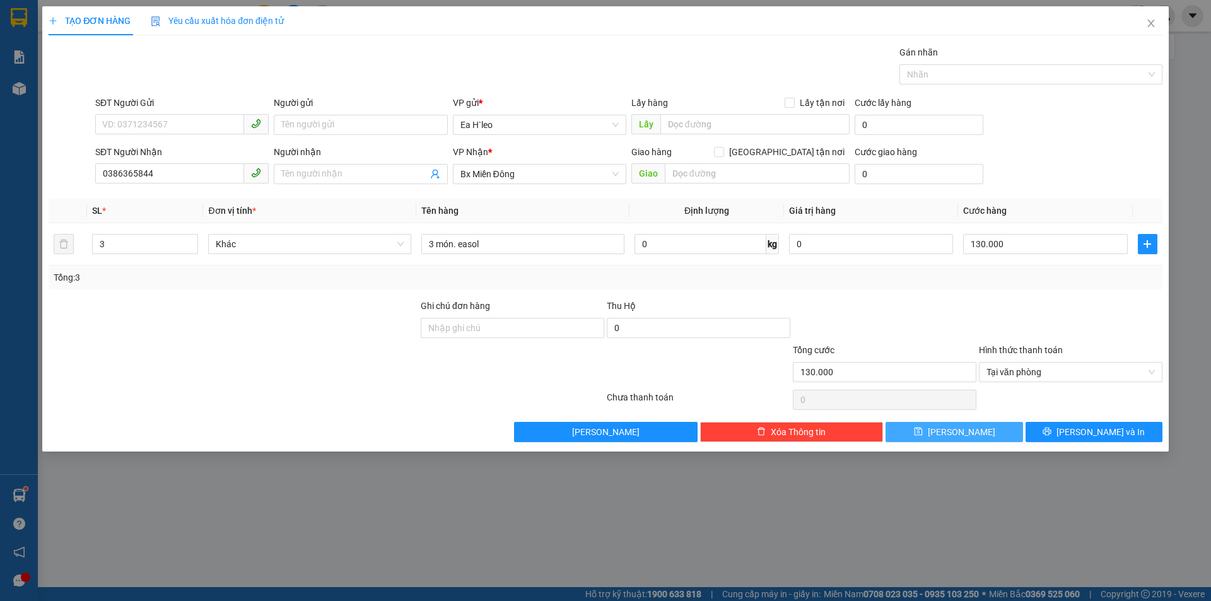
click at [971, 432] on button "[PERSON_NAME]" at bounding box center [954, 432] width 137 height 20
type input "1"
type input "0"
click at [150, 242] on input "1" at bounding box center [145, 244] width 105 height 19
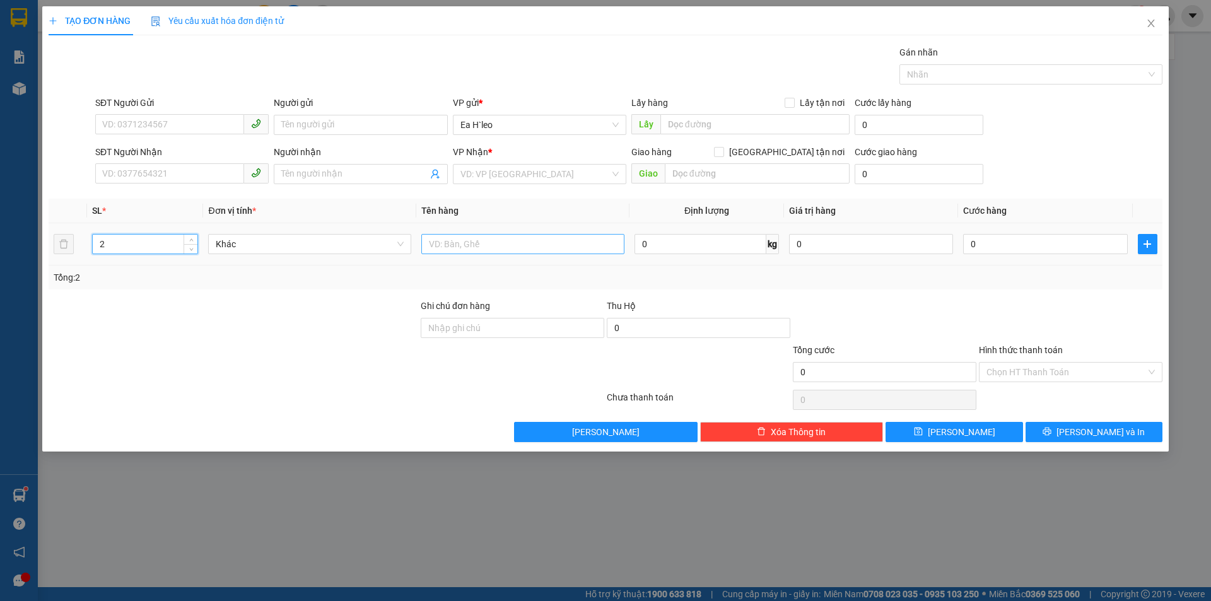
type input "2"
click at [484, 251] on input "text" at bounding box center [522, 244] width 203 height 20
type input "2 thùng"
click at [505, 171] on input "search" at bounding box center [536, 174] width 150 height 19
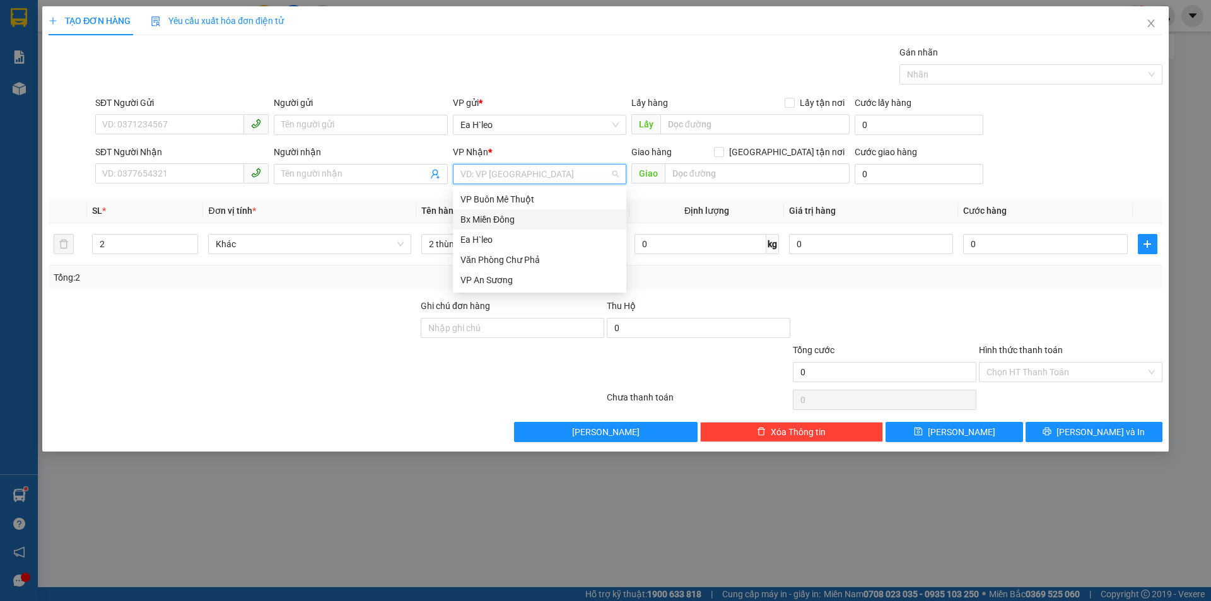
click at [505, 220] on div "Bx Miền Đông" at bounding box center [540, 220] width 158 height 14
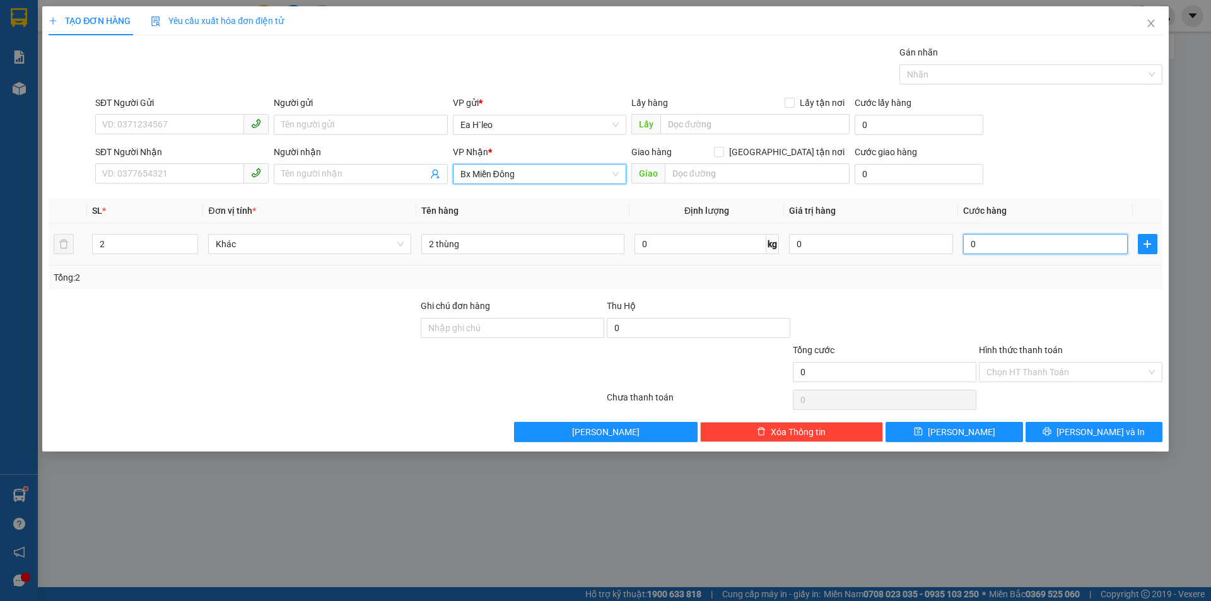
click at [1053, 240] on input "0" at bounding box center [1045, 244] width 164 height 20
type input "1"
type input "13"
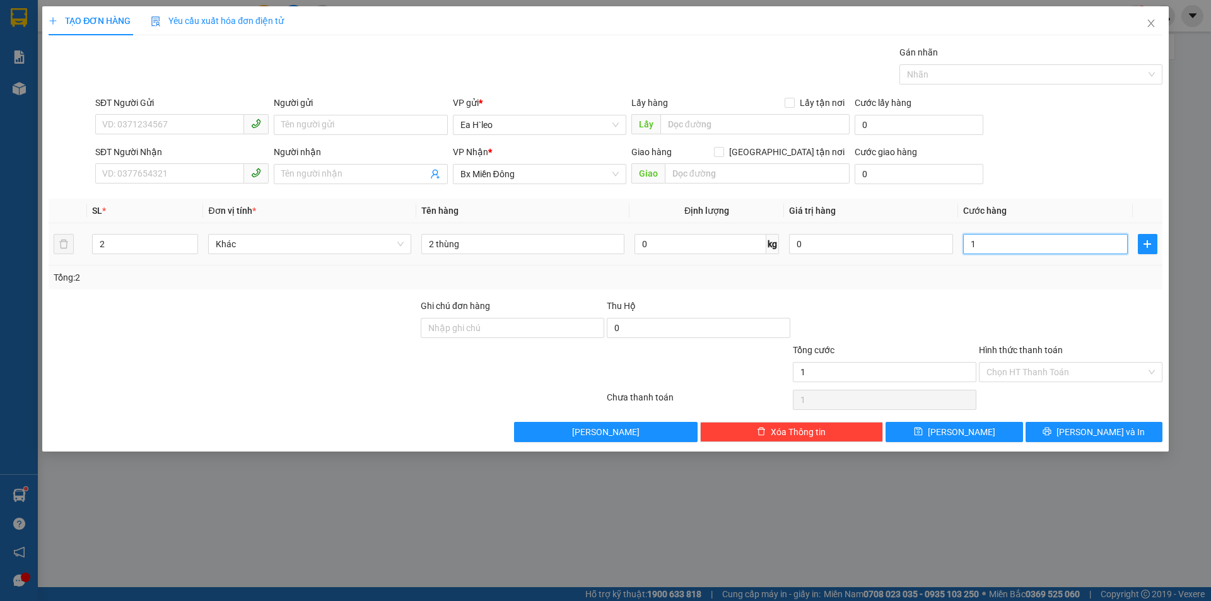
type input "13"
type input "130"
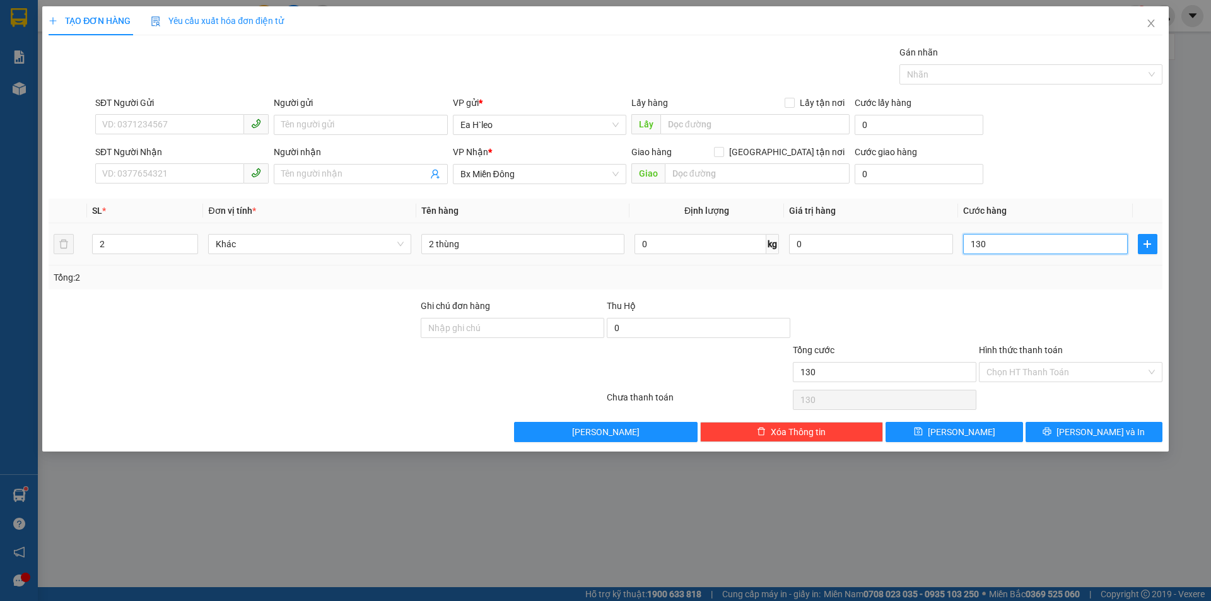
type input "1.300"
type input "13.000"
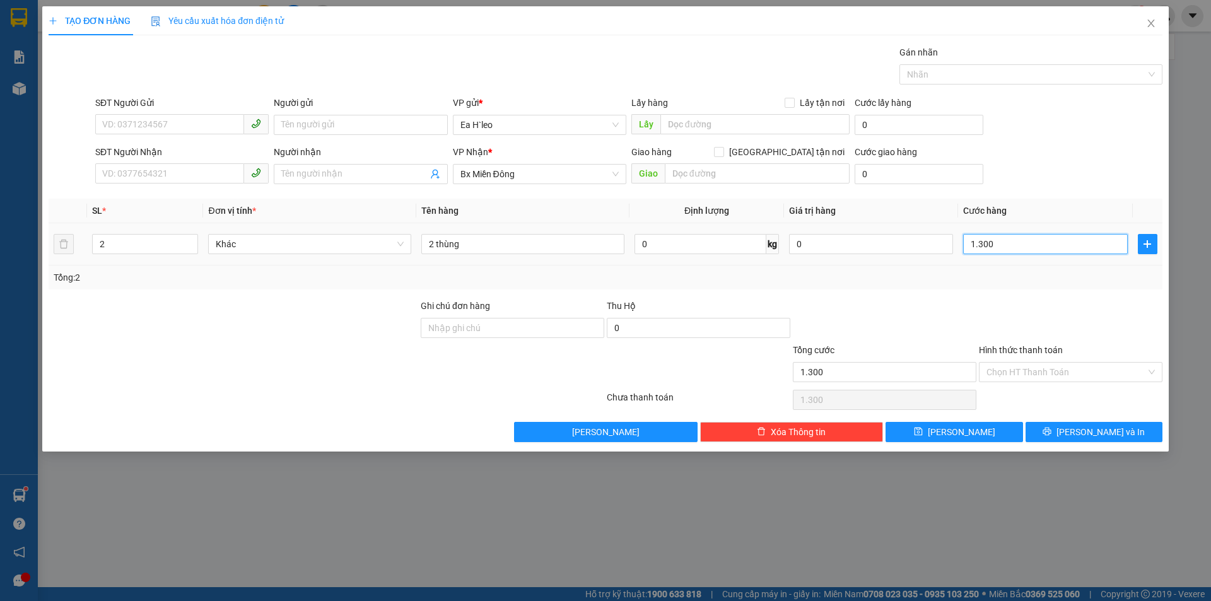
type input "13.000"
type input "130.000"
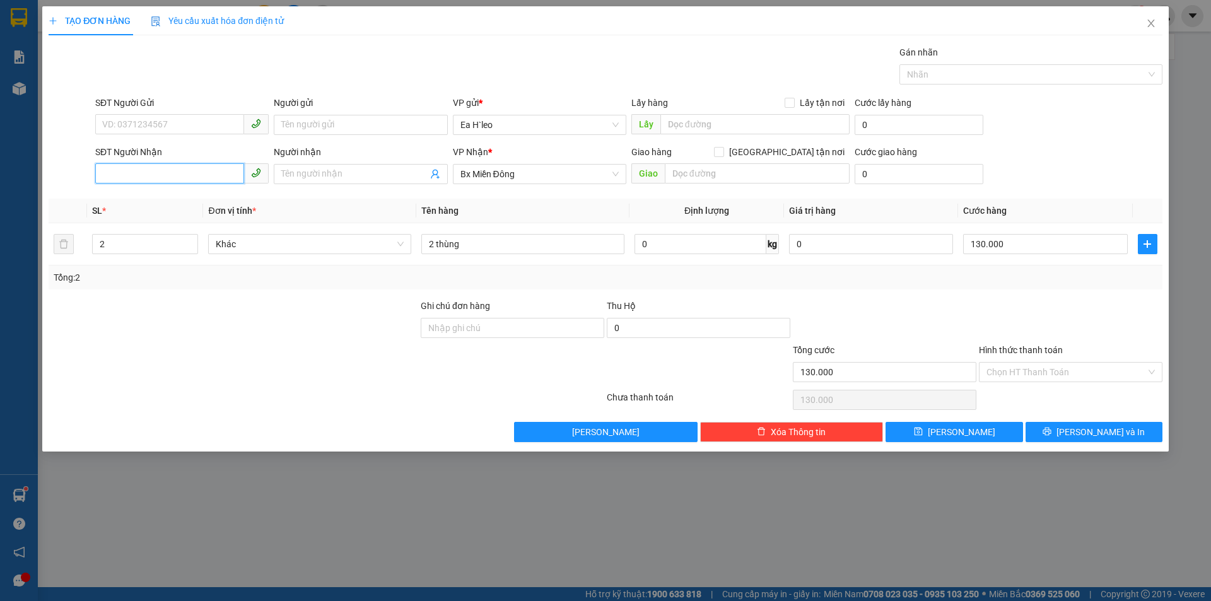
click at [208, 172] on input "SĐT Người Nhận" at bounding box center [169, 173] width 149 height 20
click at [140, 204] on div "0909005945" at bounding box center [182, 199] width 158 height 14
type input "0909005945"
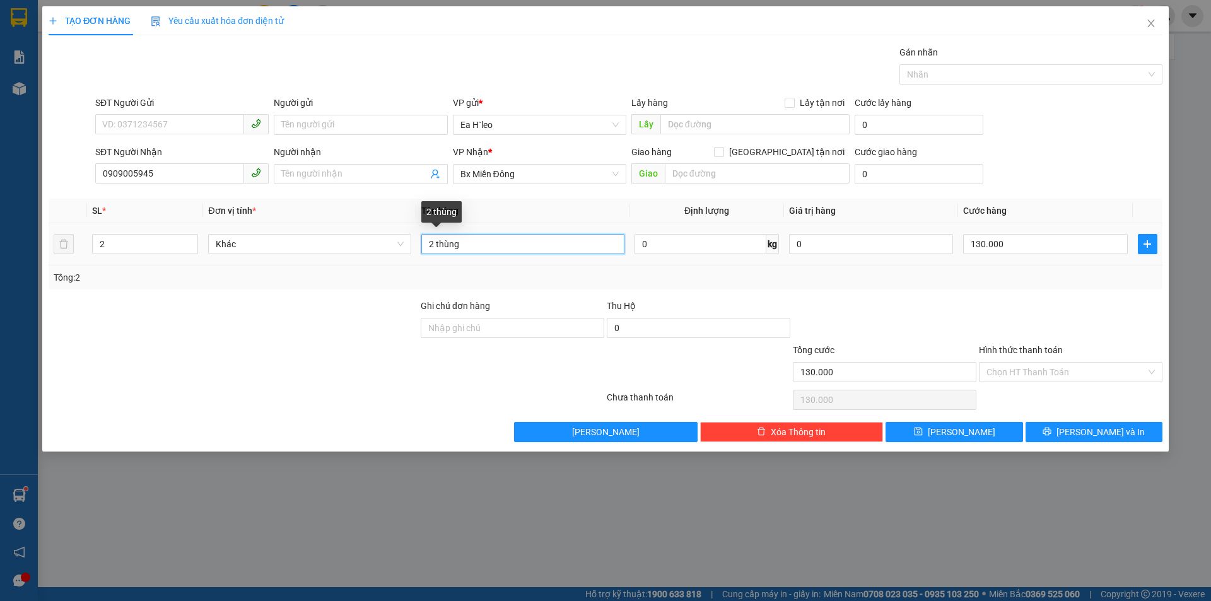
click at [478, 250] on input "2 thùng" at bounding box center [522, 244] width 203 height 20
click at [462, 249] on input "2 thùng.easol" at bounding box center [522, 244] width 203 height 20
type input "2 thùng. easol"
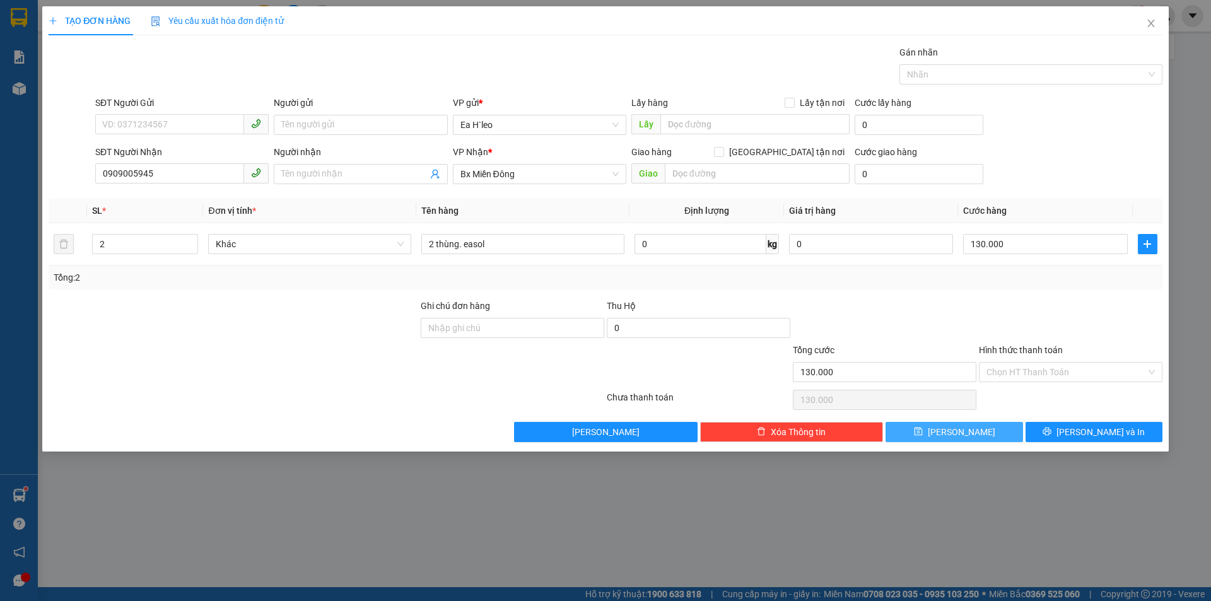
click at [925, 429] on button "[PERSON_NAME]" at bounding box center [954, 432] width 137 height 20
type input "1"
type input "0"
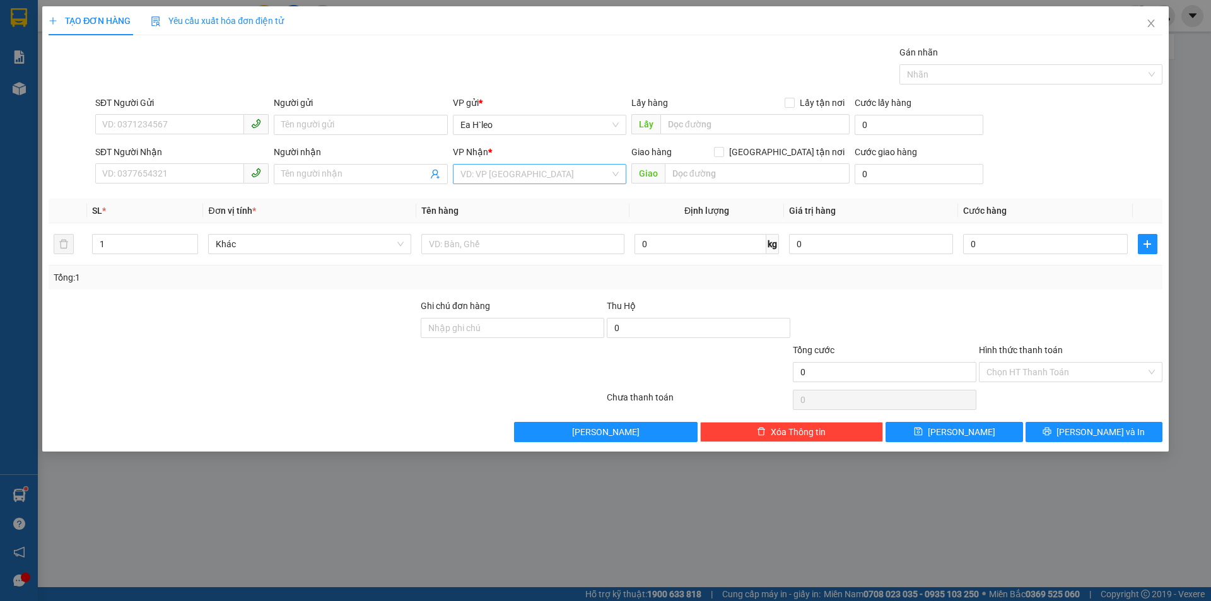
click at [476, 169] on input "search" at bounding box center [536, 174] width 150 height 19
click at [498, 223] on div "Bx Miền Đông" at bounding box center [540, 220] width 158 height 14
click at [989, 242] on input "0" at bounding box center [1045, 244] width 164 height 20
type input "1"
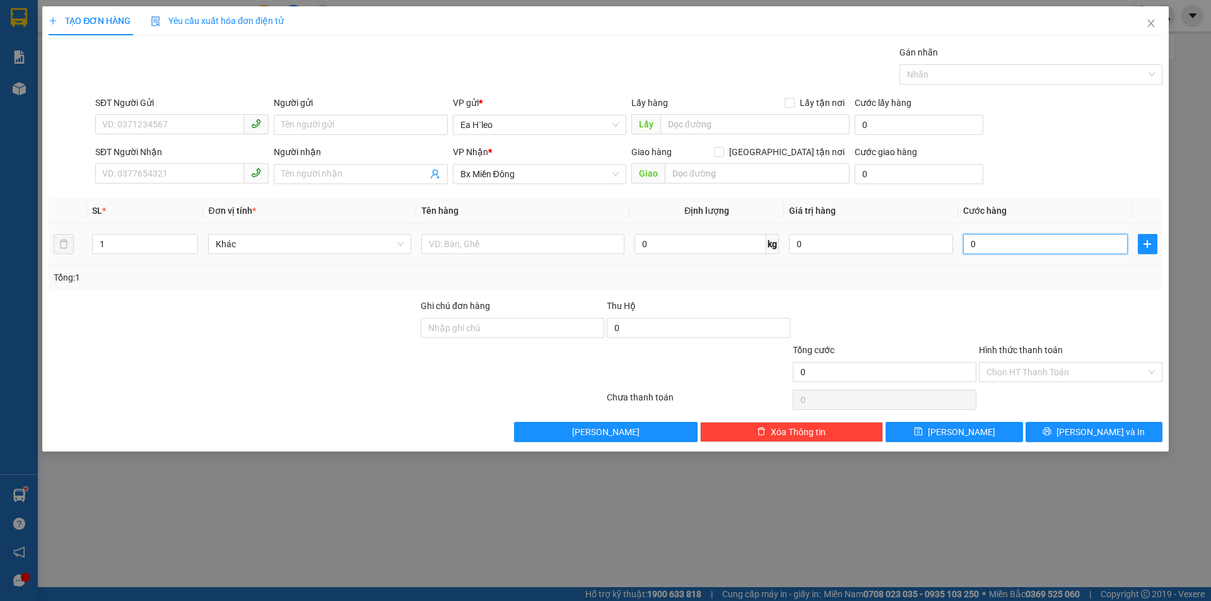
type input "1"
type input "12"
type input "120"
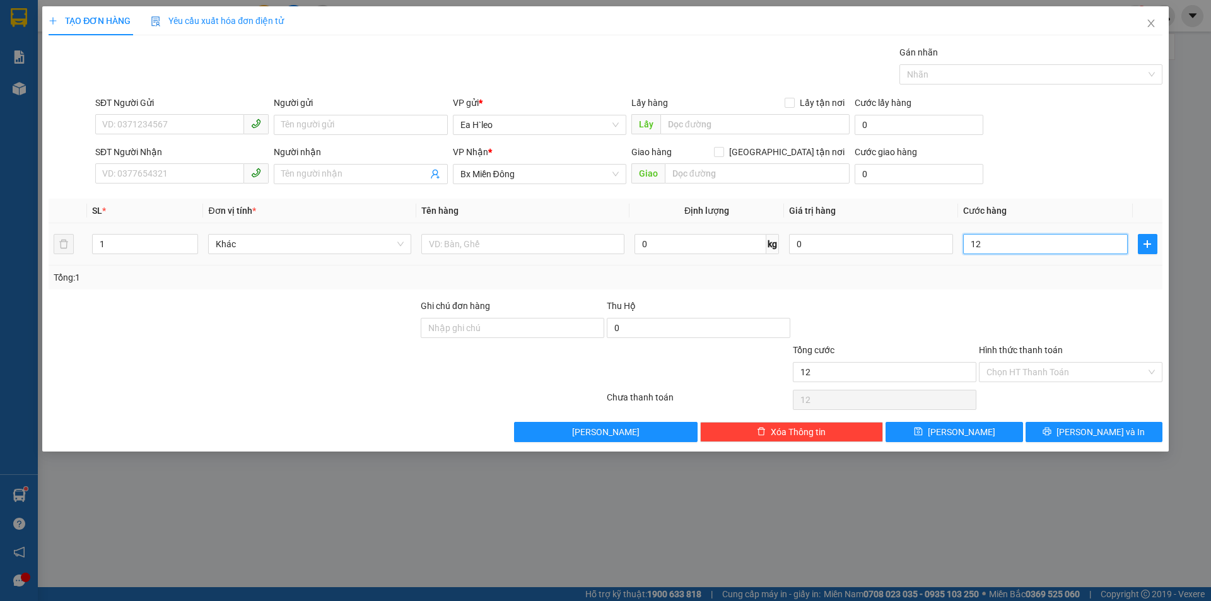
type input "120"
type input "1.200"
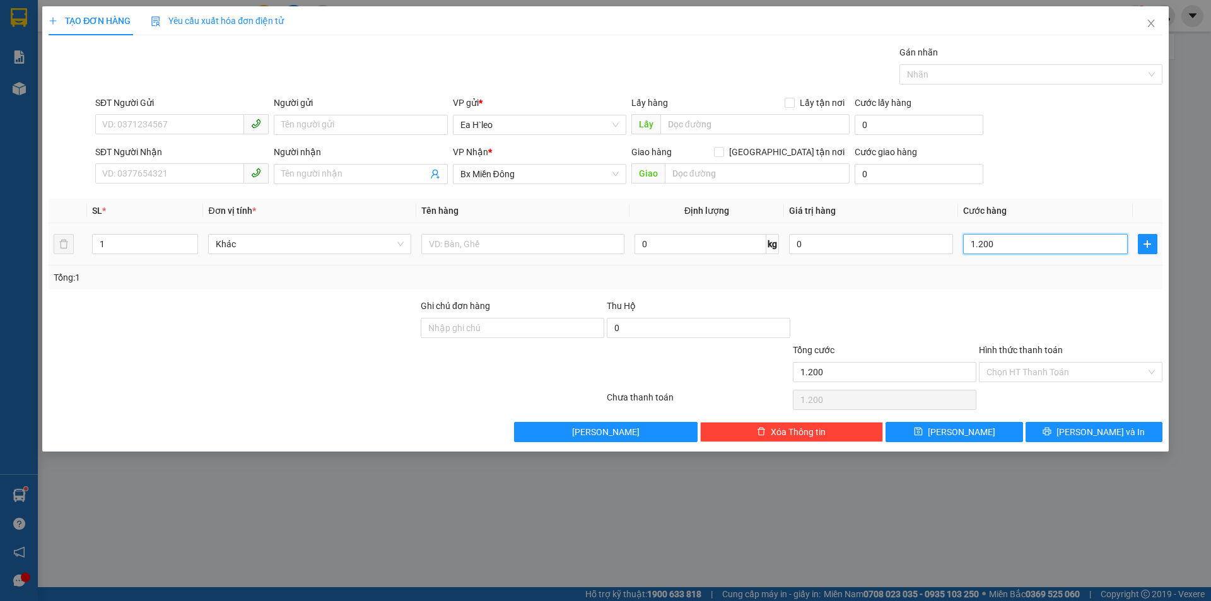
type input "12.000"
type input "120.000"
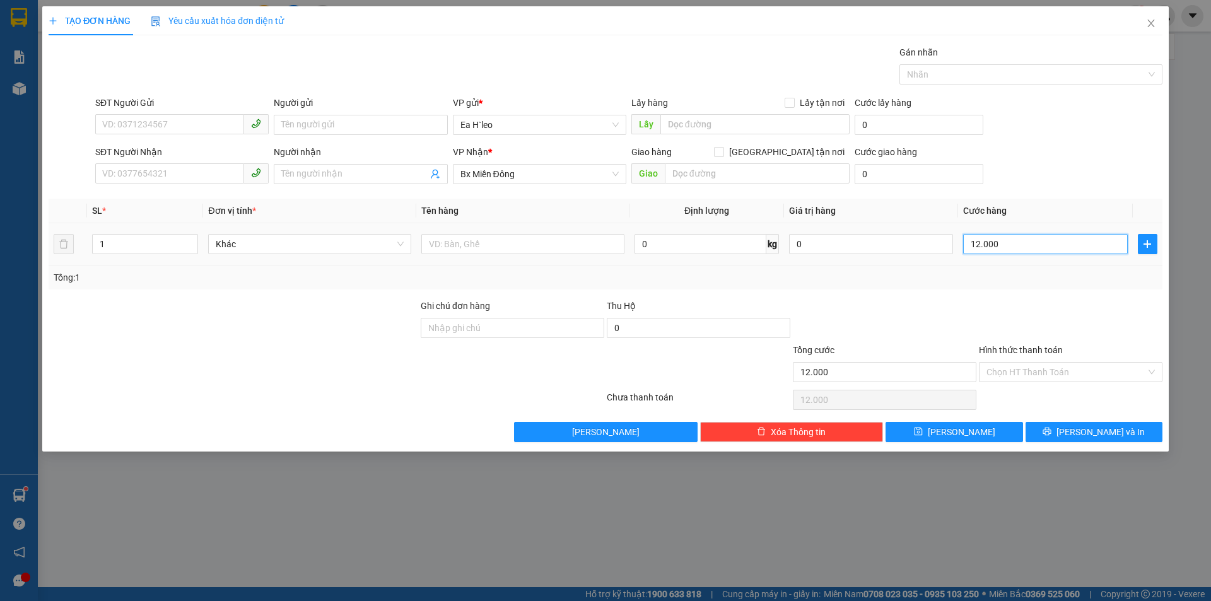
type input "120.000"
click at [174, 168] on input "SĐT Người Nhận" at bounding box center [169, 173] width 149 height 20
click at [143, 243] on input "1" at bounding box center [145, 244] width 105 height 19
type input "2"
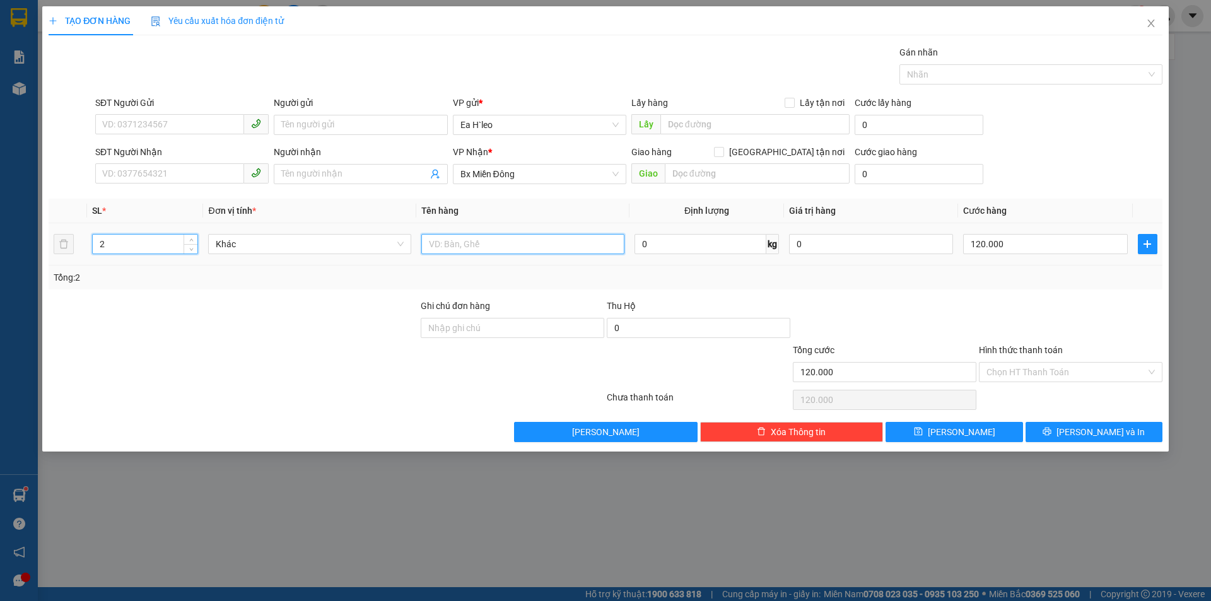
click at [491, 244] on input "text" at bounding box center [522, 244] width 203 height 20
type input "2 thùng. easol"
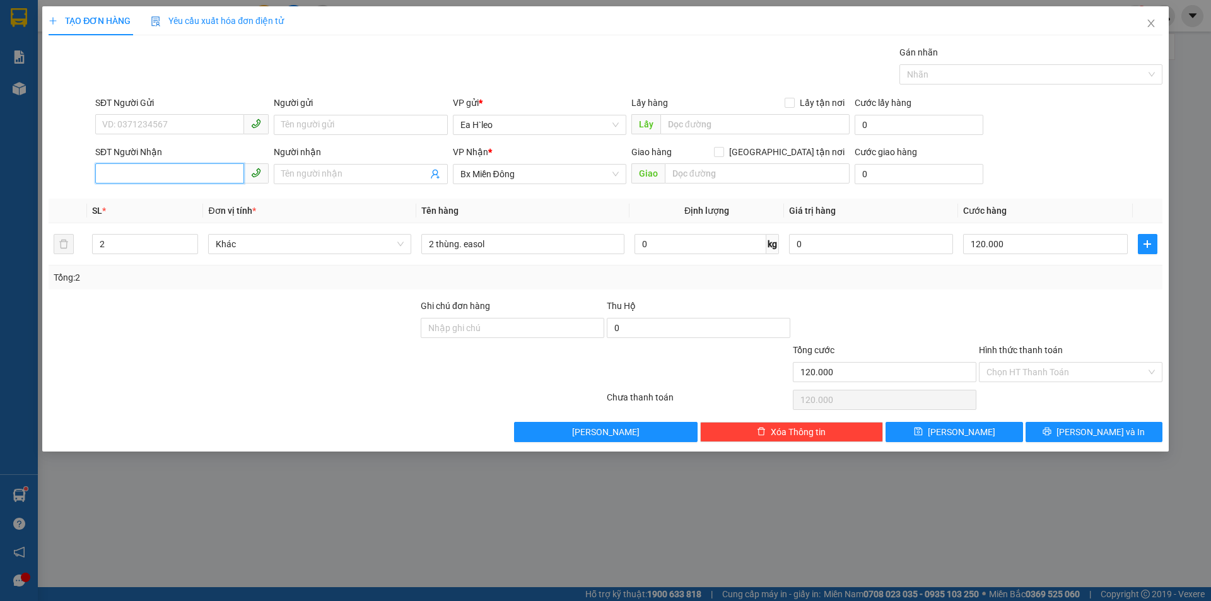
click at [223, 180] on input "SĐT Người Nhận" at bounding box center [169, 173] width 149 height 20
click at [143, 199] on div "0835229968" at bounding box center [182, 199] width 158 height 14
type input "0835229968"
click at [1009, 376] on input "Hình thức thanh toán" at bounding box center [1067, 372] width 160 height 19
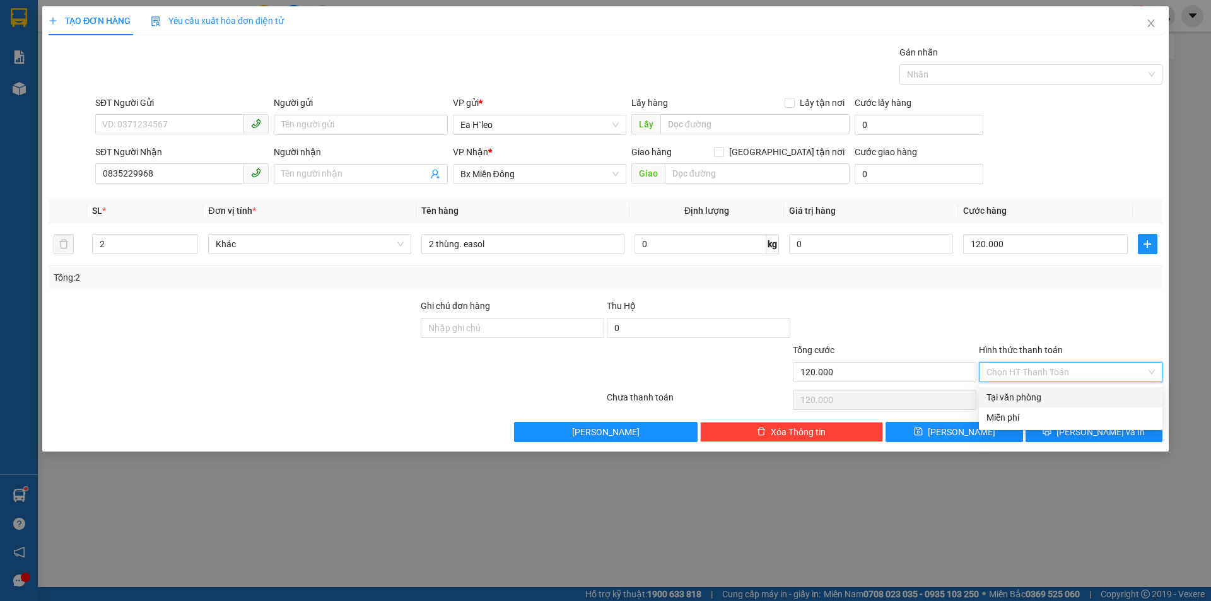
click at [1016, 398] on div "Tại văn phòng" at bounding box center [1071, 398] width 168 height 14
type input "0"
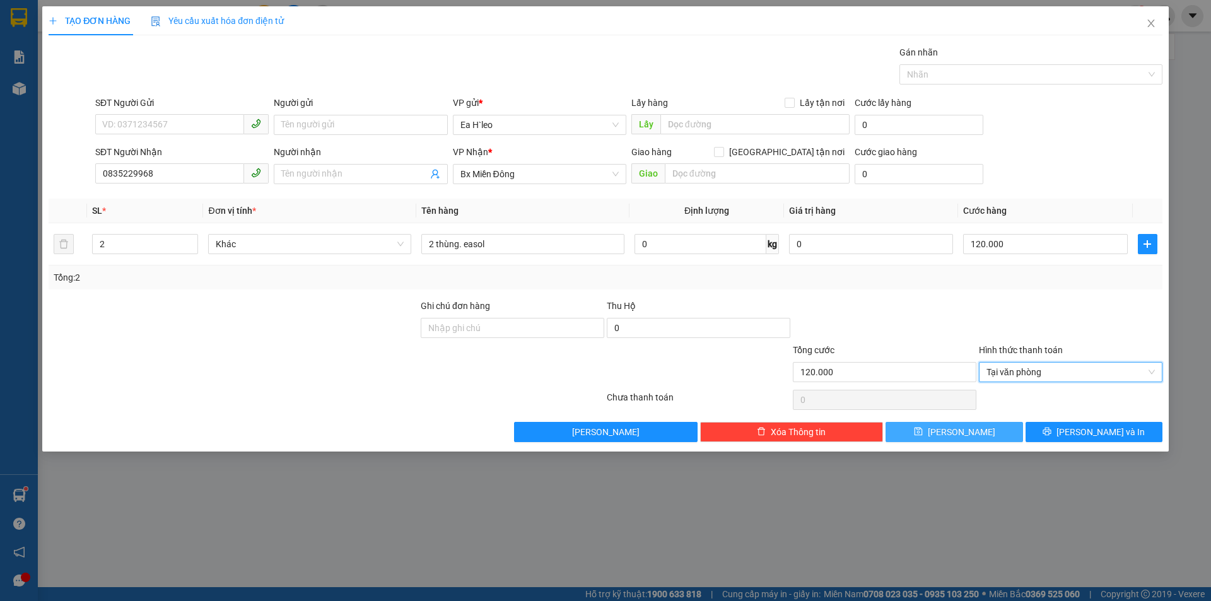
click at [956, 432] on span "[PERSON_NAME]" at bounding box center [962, 432] width 68 height 14
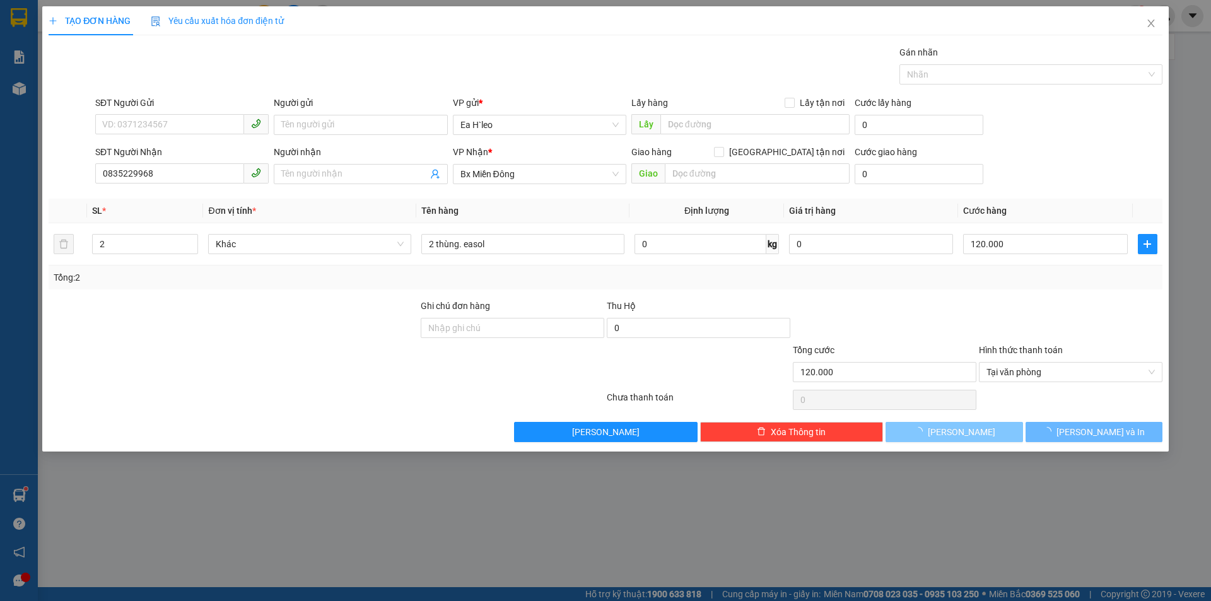
type input "1"
type input "0"
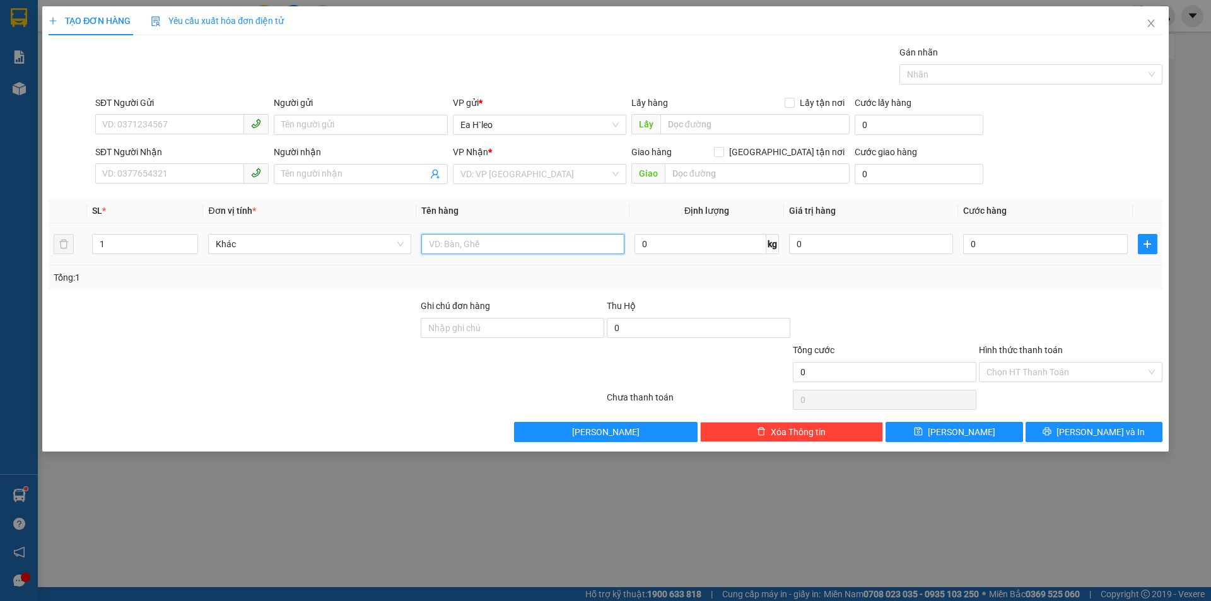
click at [520, 241] on input "text" at bounding box center [522, 244] width 203 height 20
type input "1 thùng xốp nhỏ"
click at [1021, 244] on input "0" at bounding box center [1045, 244] width 164 height 20
type input "3"
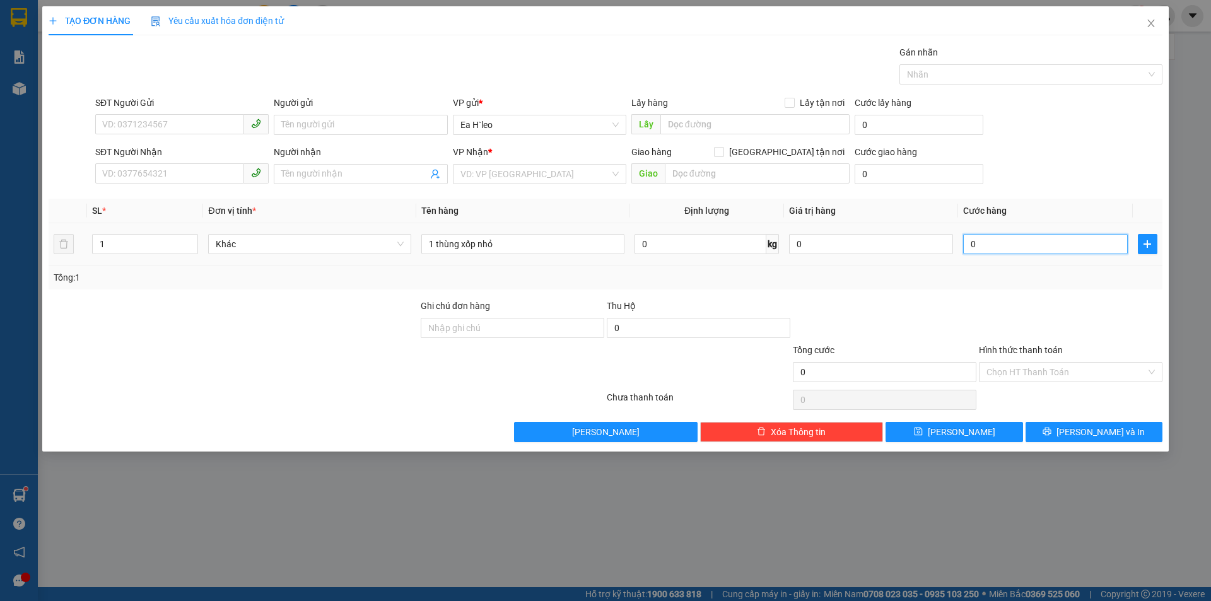
type input "3"
type input "30"
type input "300"
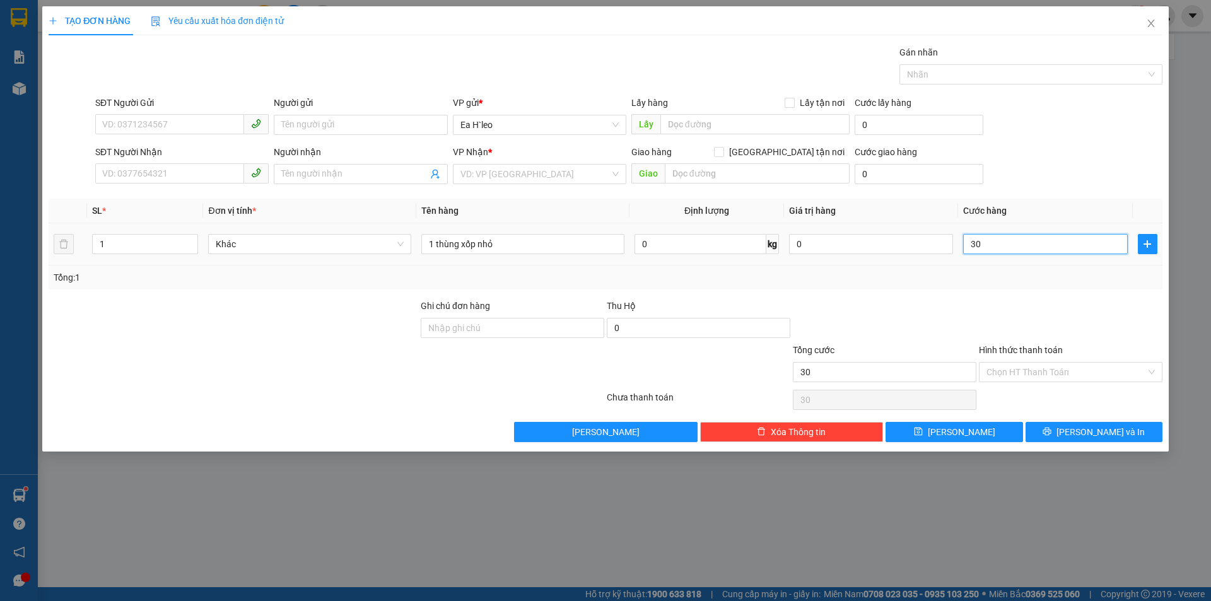
type input "300"
type input "3.000"
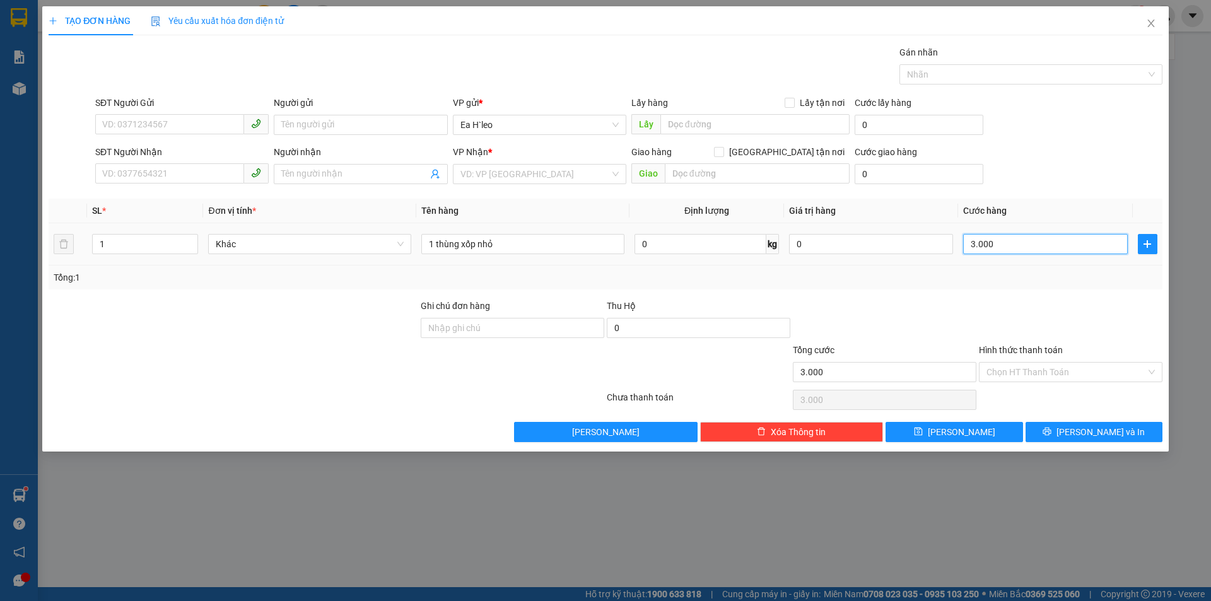
type input "30.000"
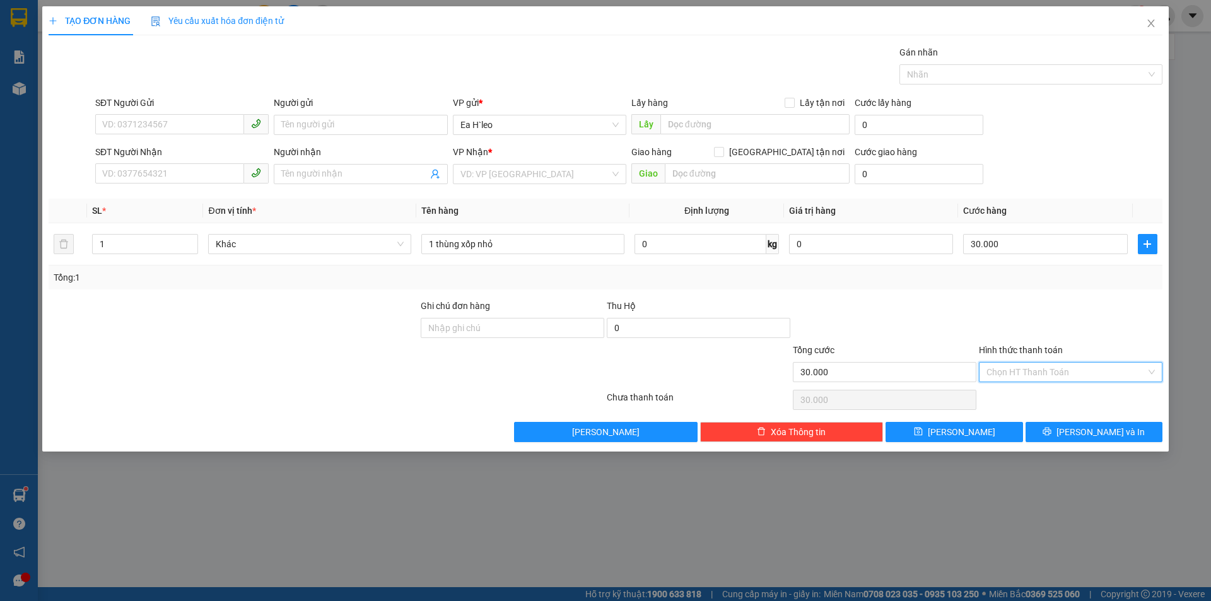
click at [1029, 373] on input "Hình thức thanh toán" at bounding box center [1067, 372] width 160 height 19
click at [1017, 396] on div "Tại văn phòng" at bounding box center [1071, 398] width 168 height 14
type input "0"
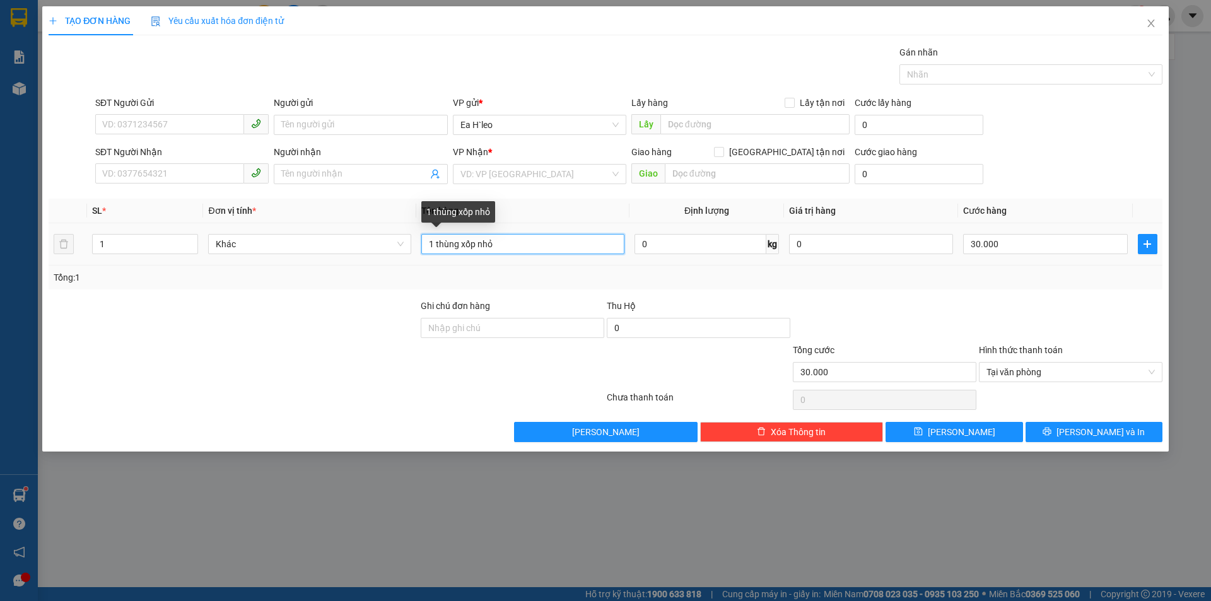
click at [519, 250] on input "1 thùng xốp nhỏ" at bounding box center [522, 244] width 203 height 20
type input "1 thùng xốp nhỏ. easol"
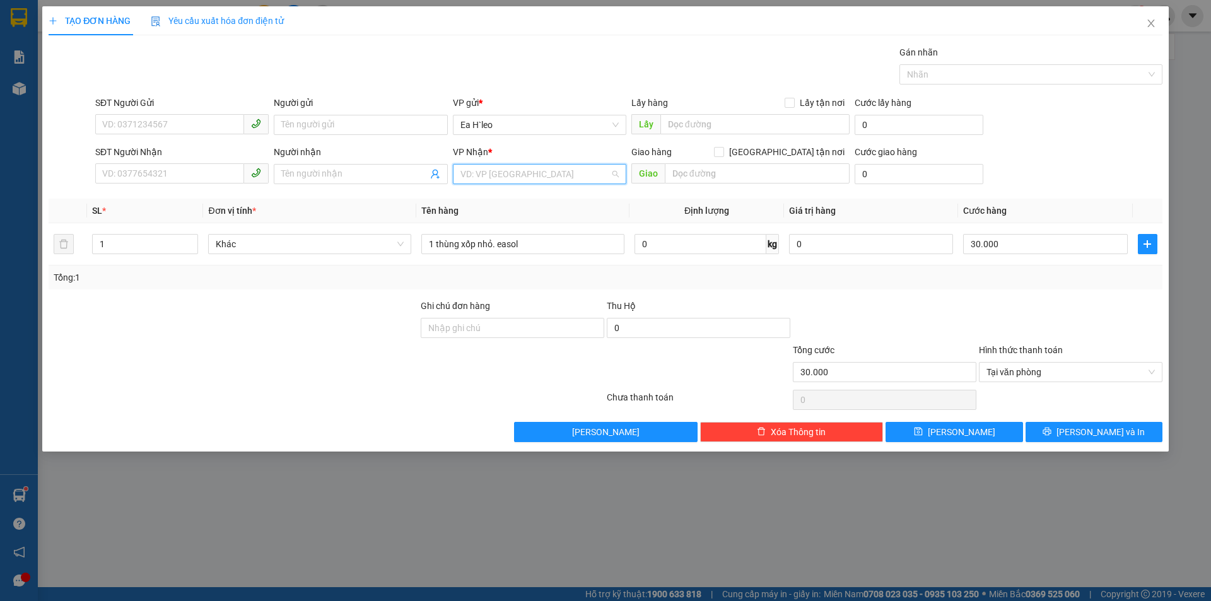
click at [491, 180] on input "search" at bounding box center [536, 174] width 150 height 19
click at [508, 219] on div "Bx Miền Đông" at bounding box center [540, 220] width 158 height 14
drag, startPoint x: 205, startPoint y: 169, endPoint x: 207, endPoint y: 160, distance: 9.7
click at [206, 163] on div "SĐT Người Nhận VD: 0377654321" at bounding box center [181, 167] width 173 height 44
click at [197, 173] on input "09" at bounding box center [169, 173] width 149 height 20
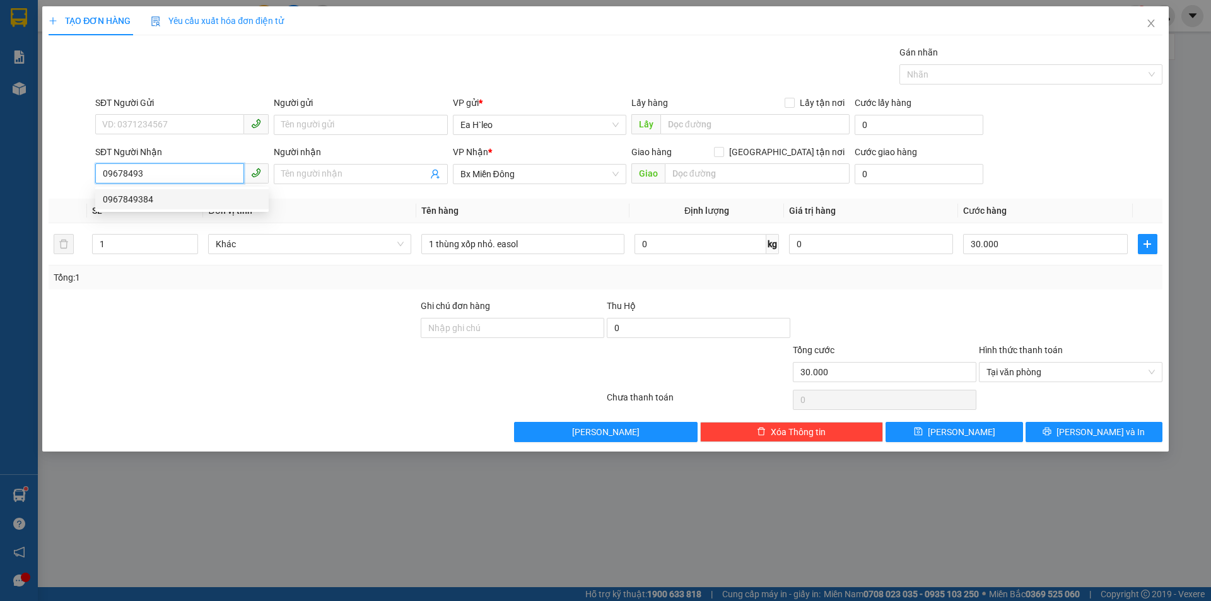
click at [144, 196] on div "0967849384" at bounding box center [182, 199] width 158 height 14
type input "0967849384"
click at [187, 125] on input "SĐT Người Gửi" at bounding box center [169, 124] width 149 height 20
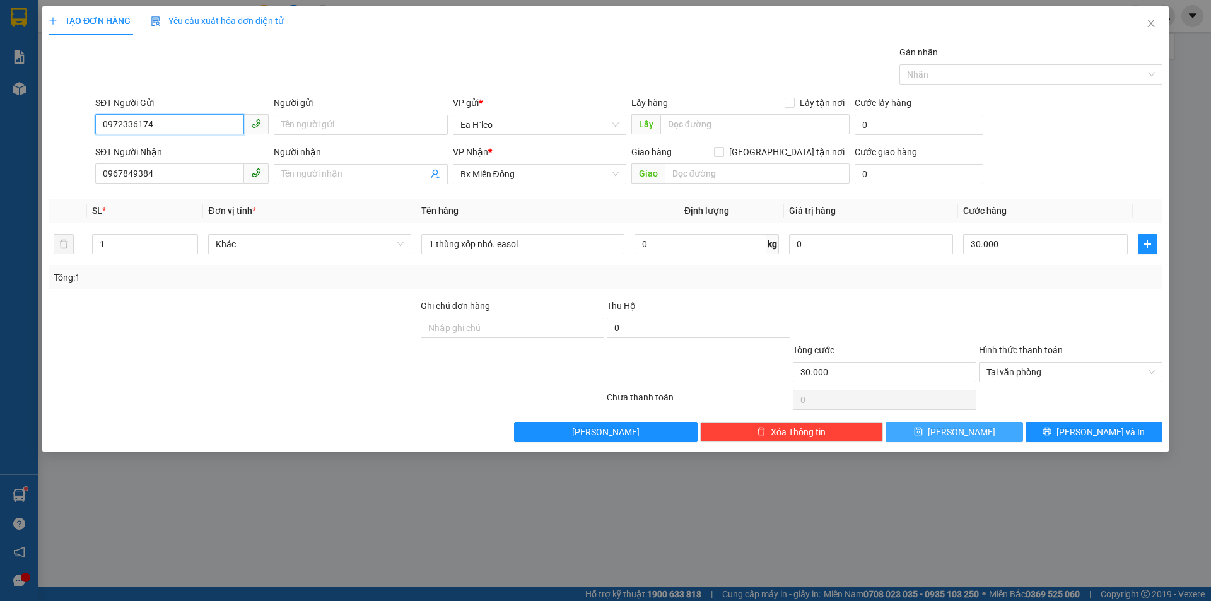
type input "0972336174"
click at [974, 435] on button "[PERSON_NAME]" at bounding box center [954, 432] width 137 height 20
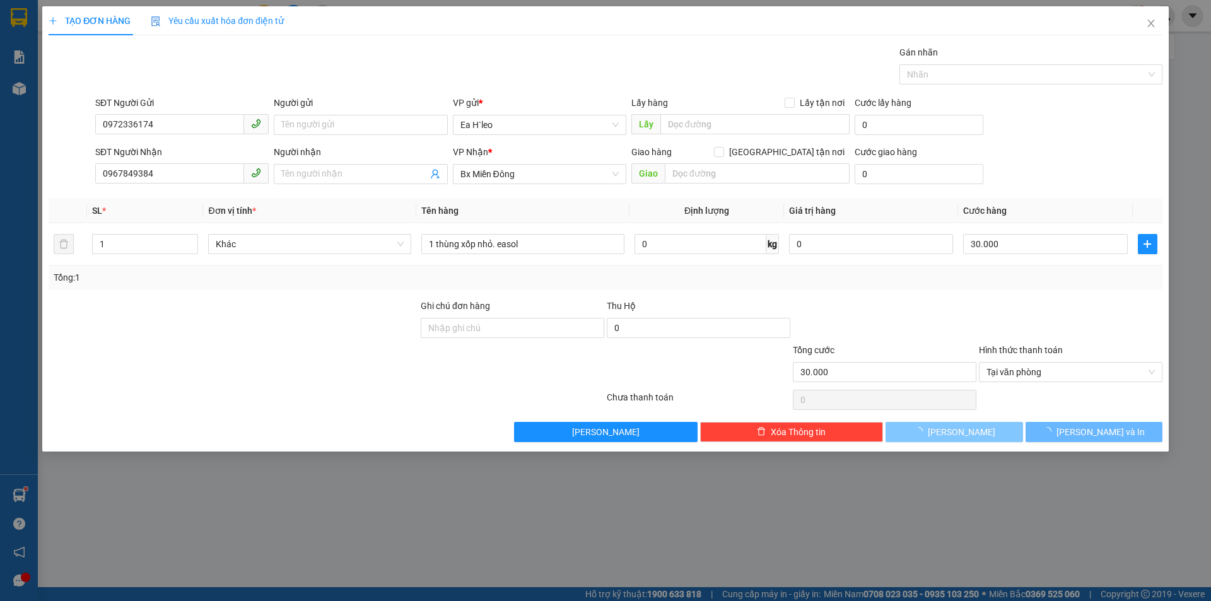
type input "0"
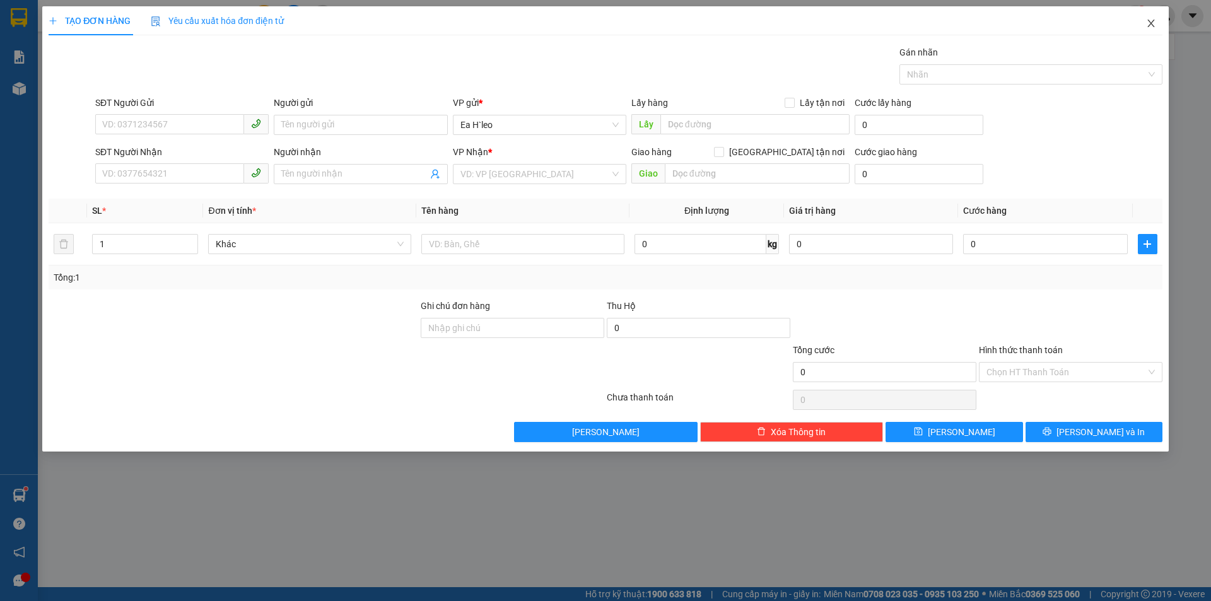
click at [1153, 28] on icon "close" at bounding box center [1151, 23] width 10 height 10
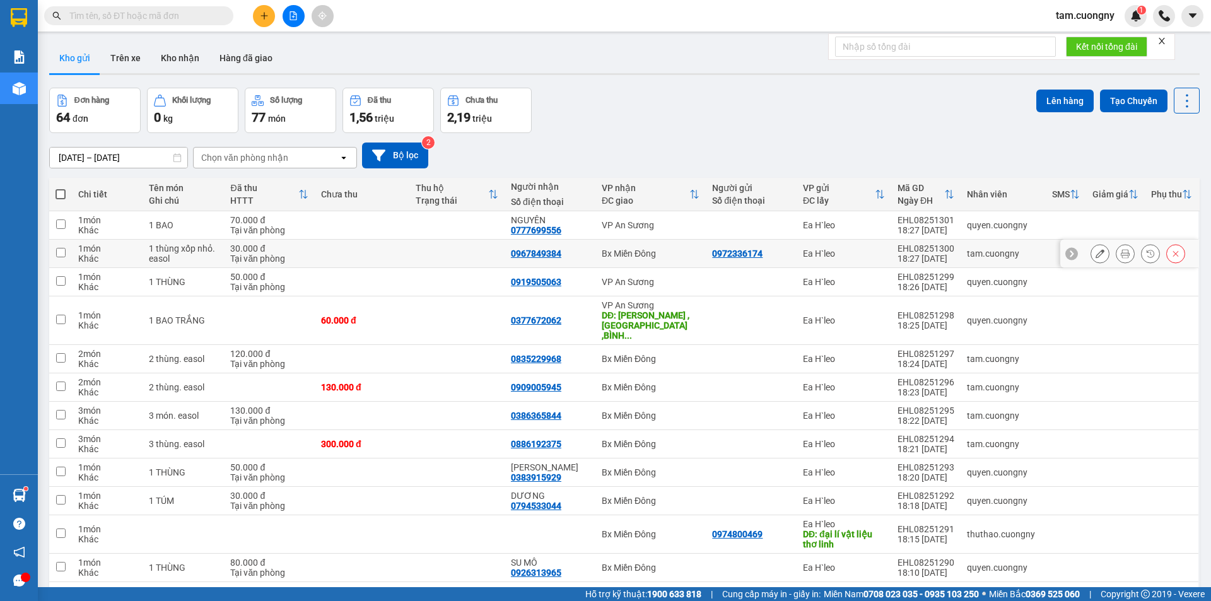
click at [332, 251] on td at bounding box center [362, 254] width 95 height 28
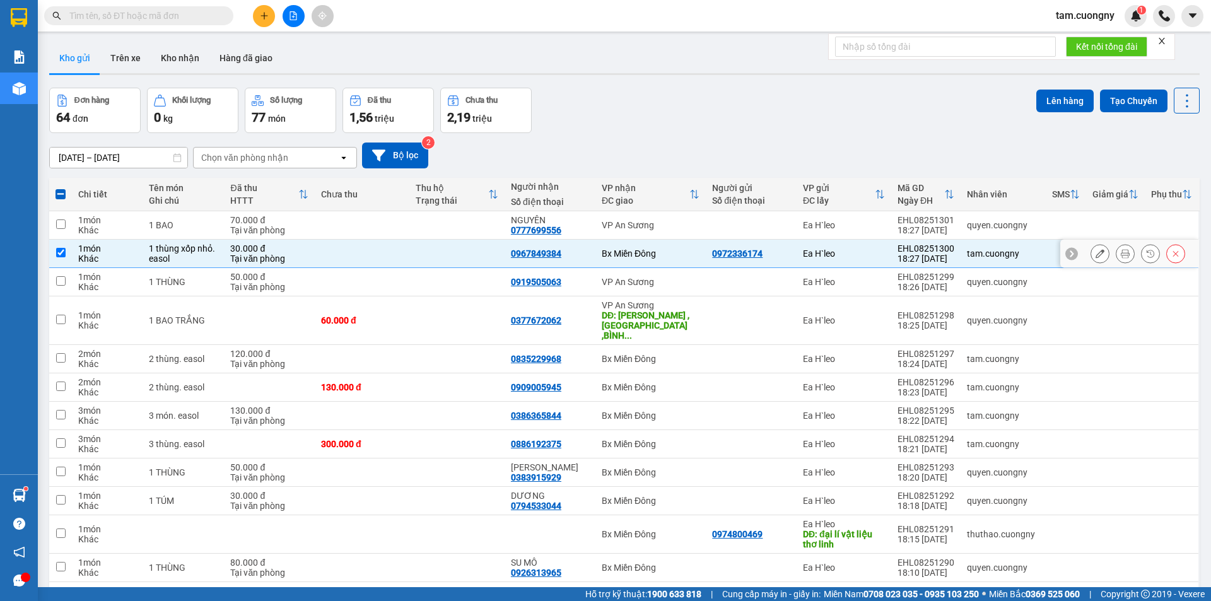
click at [59, 252] on input "checkbox" at bounding box center [60, 252] width 9 height 9
checkbox input "false"
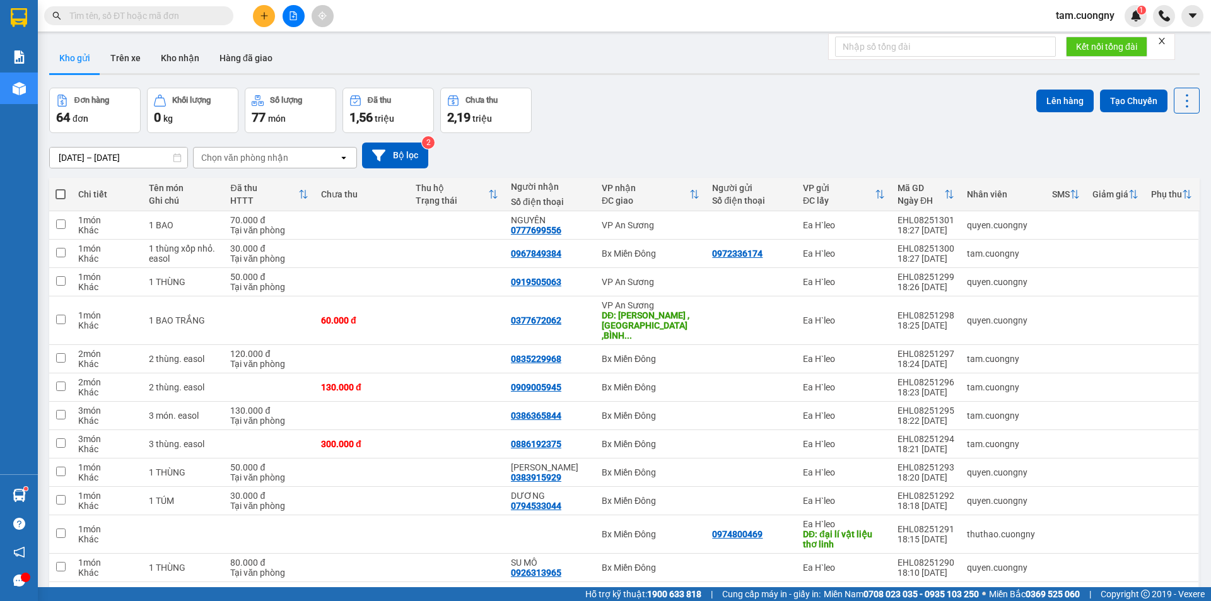
click at [188, 8] on span at bounding box center [138, 15] width 189 height 19
click at [197, 21] on span at bounding box center [138, 15] width 189 height 19
click at [194, 16] on input "text" at bounding box center [143, 16] width 149 height 14
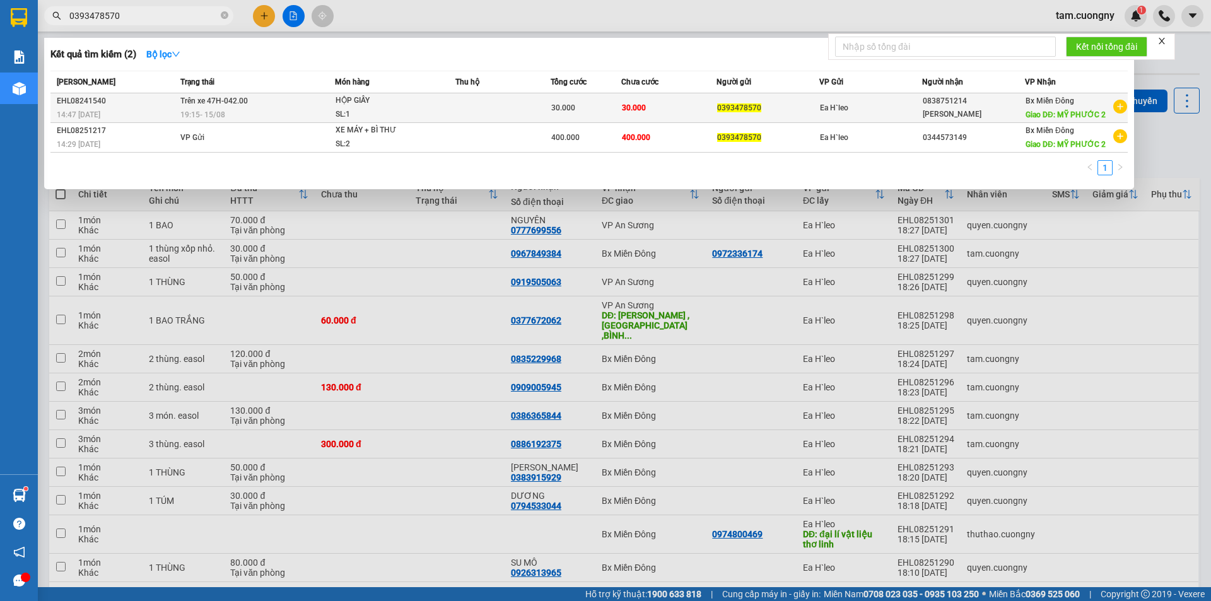
type input "0393478570"
click at [792, 114] on div "0393478570" at bounding box center [768, 108] width 102 height 13
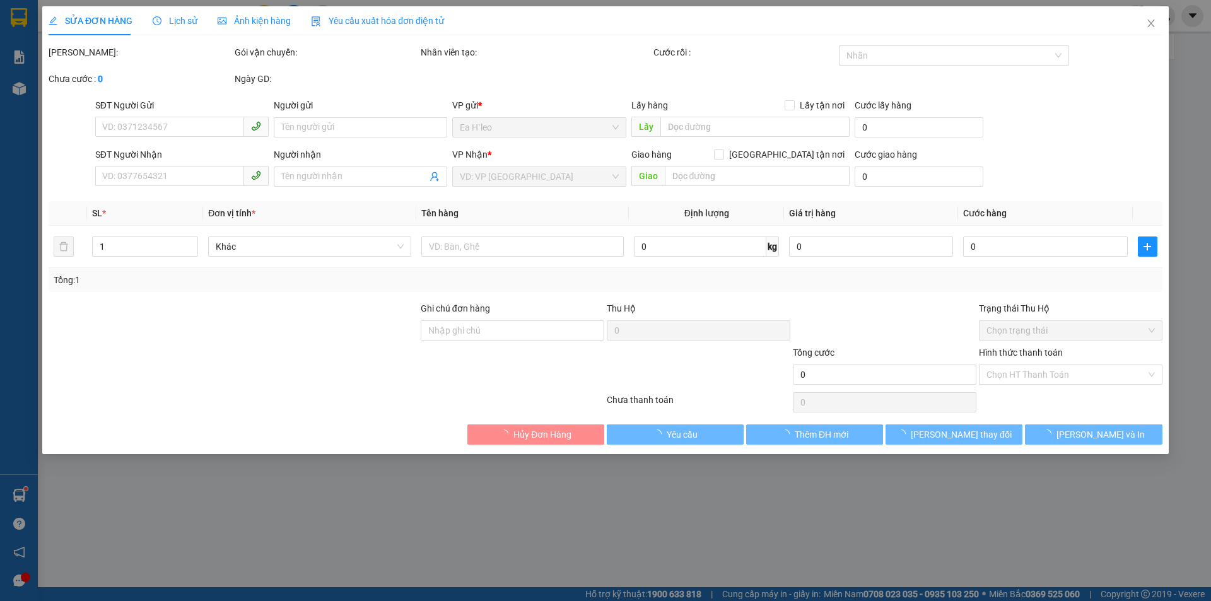
type input "0393478570"
type input "0838751214"
type input "[PERSON_NAME]"
type input "MỸ PHƯỚC 2"
type input "30.000"
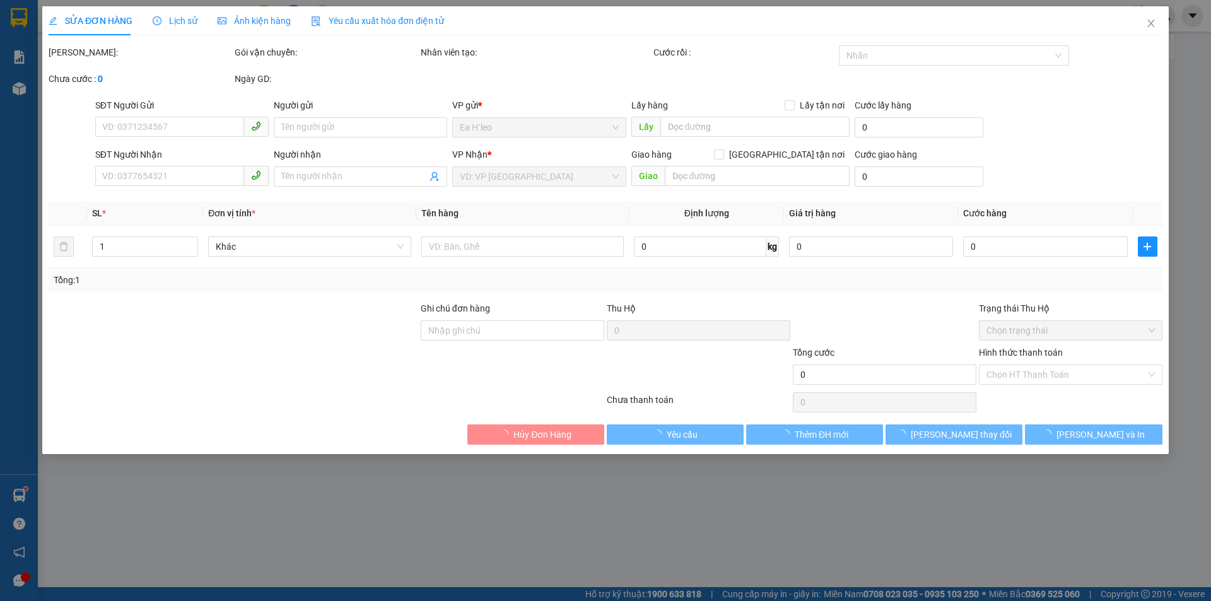
type input "30.000"
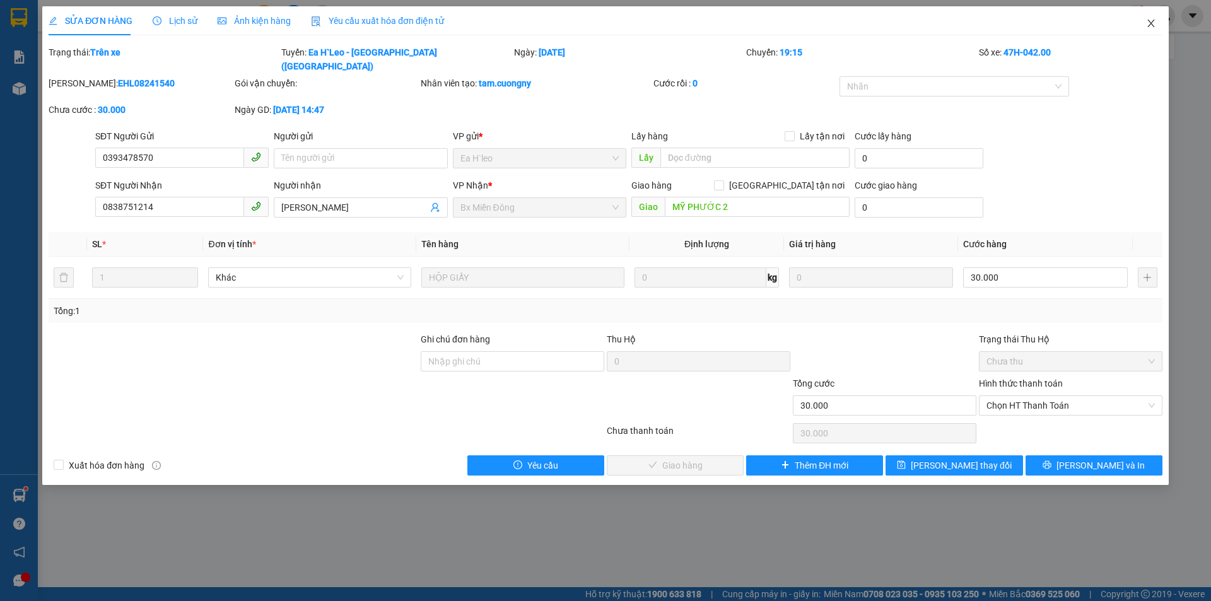
click at [1153, 25] on icon "close" at bounding box center [1151, 23] width 10 height 10
